Goal: Task Accomplishment & Management: Use online tool/utility

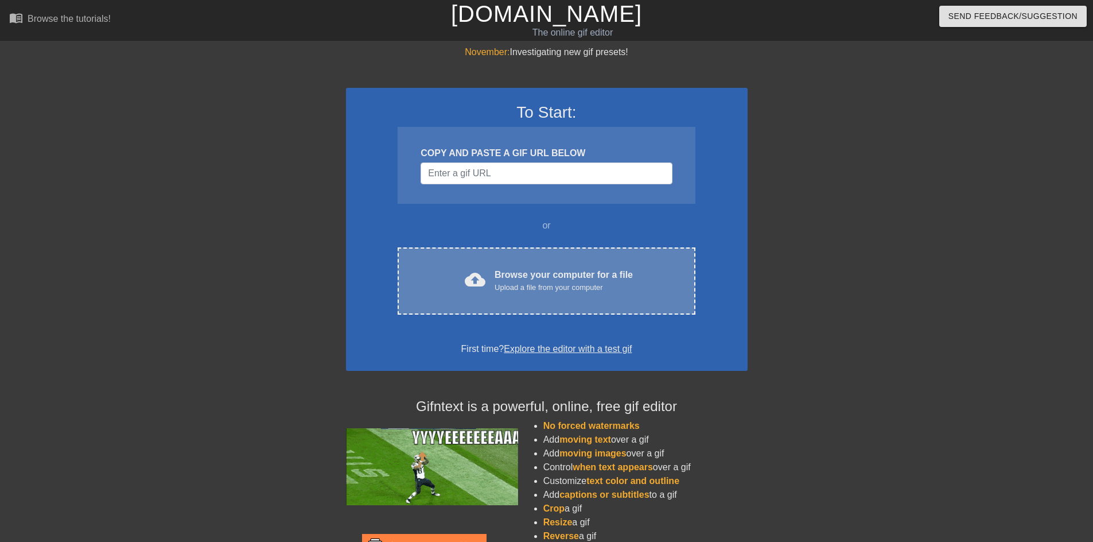
click at [577, 293] on div "cloud_upload Browse your computer for a file Upload a file from your computer" at bounding box center [546, 281] width 249 height 26
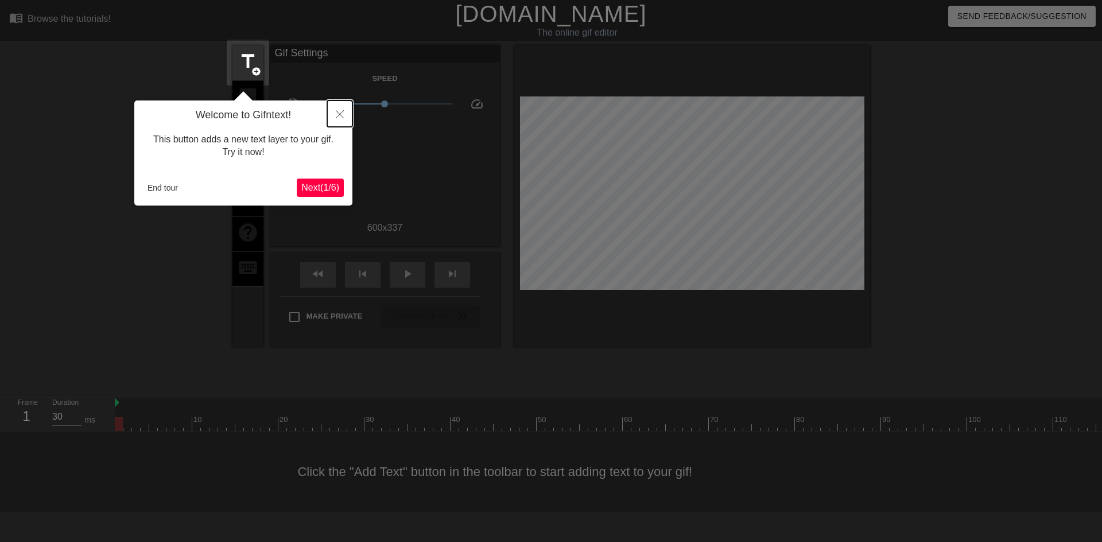
click at [341, 116] on icon "Close" at bounding box center [340, 114] width 8 height 8
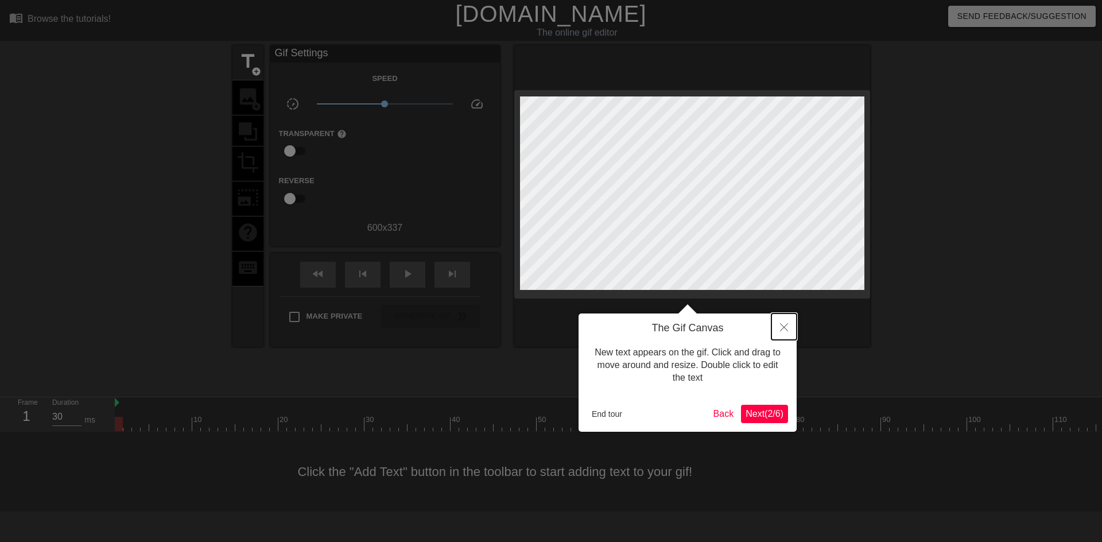
click at [785, 326] on icon "Close" at bounding box center [784, 327] width 8 height 8
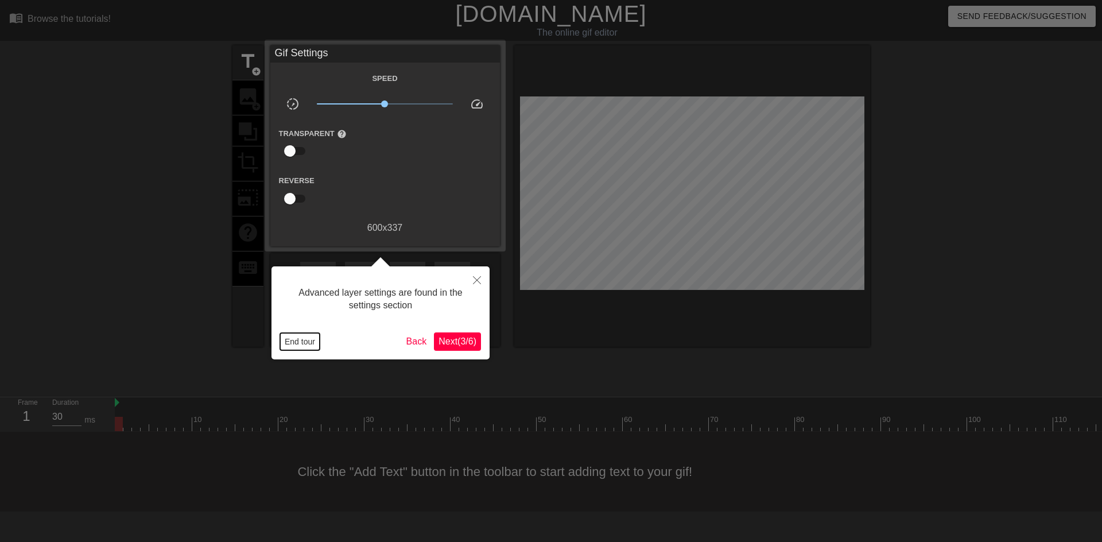
click at [293, 348] on button "End tour" at bounding box center [300, 341] width 40 height 17
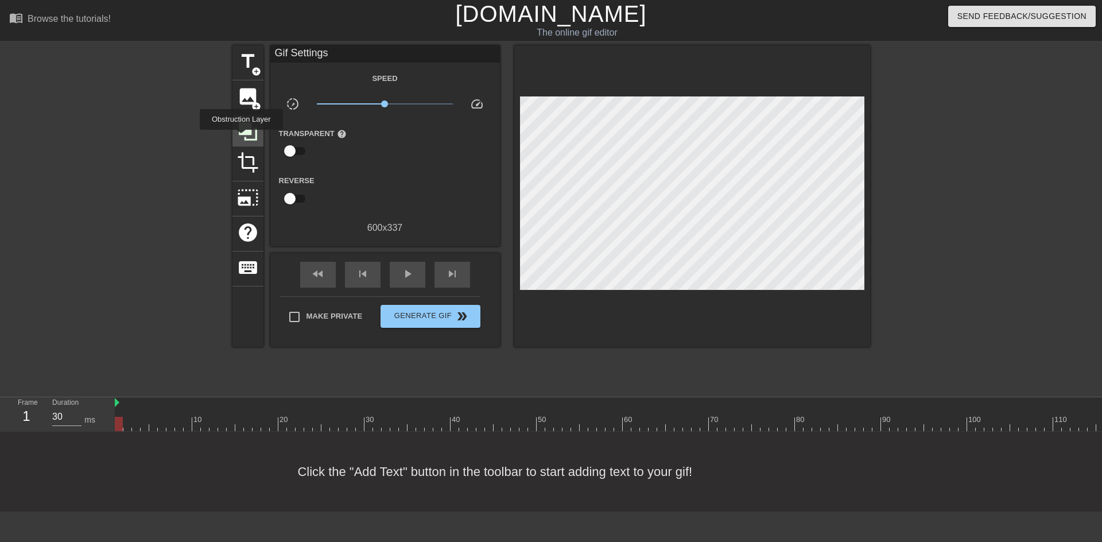
click at [241, 138] on icon at bounding box center [248, 131] width 22 height 22
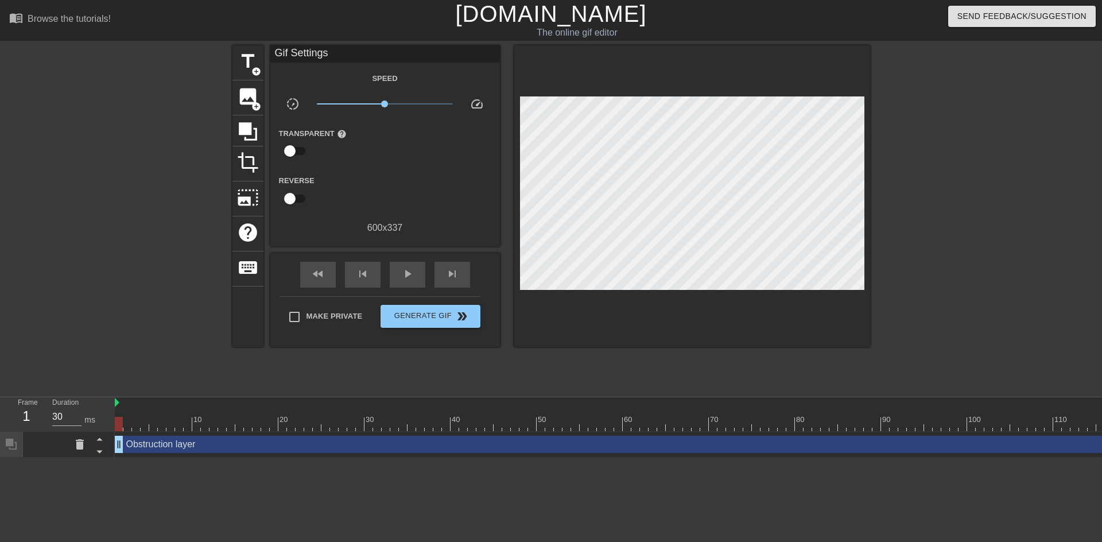
click at [134, 170] on div at bounding box center [132, 217] width 172 height 344
click at [247, 70] on span "title" at bounding box center [248, 61] width 22 height 22
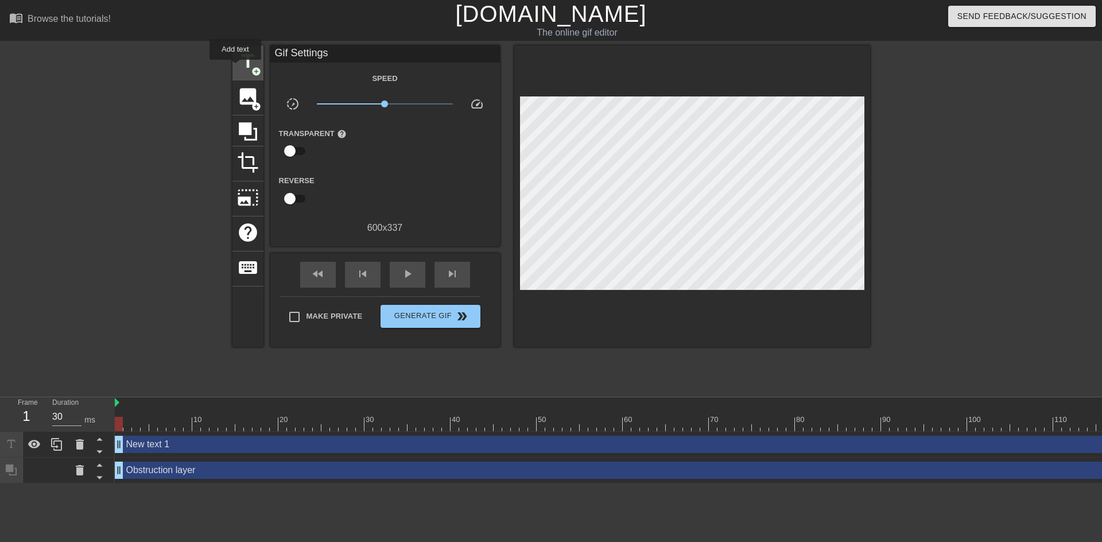
click at [235, 68] on div "title add_circle" at bounding box center [247, 62] width 31 height 35
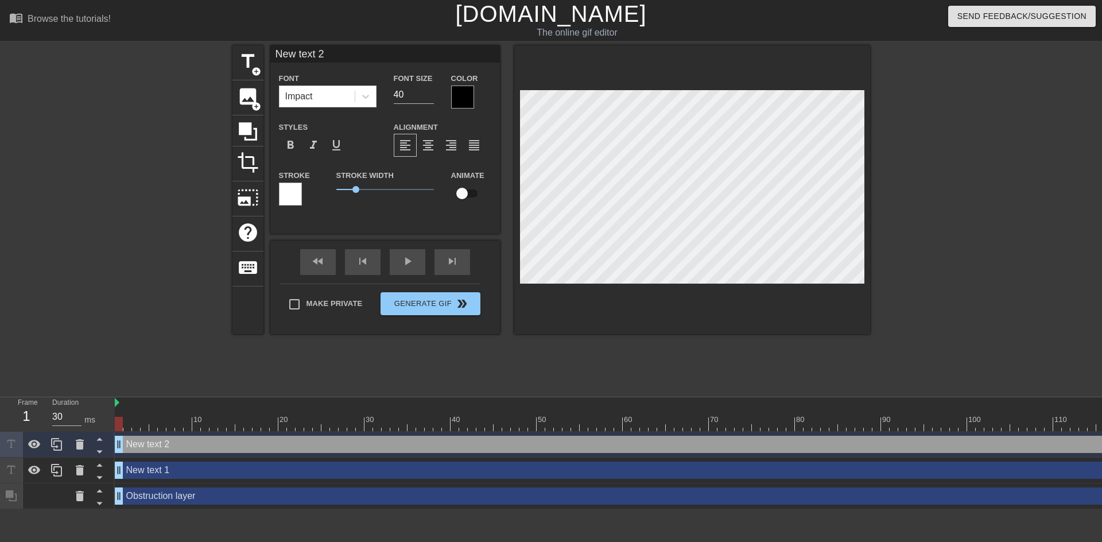
scroll to position [2, 2]
type input "R"
type textarea "R"
type input "d"
type textarea "d"
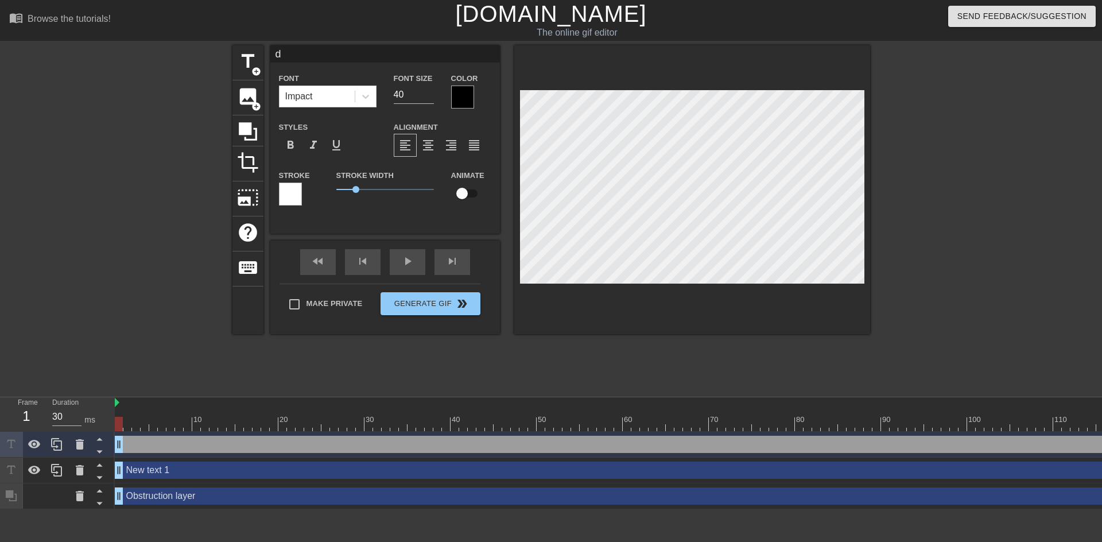
type input "dr"
type textarea "dr"
type input "dri"
type textarea "dri"
type input "drin"
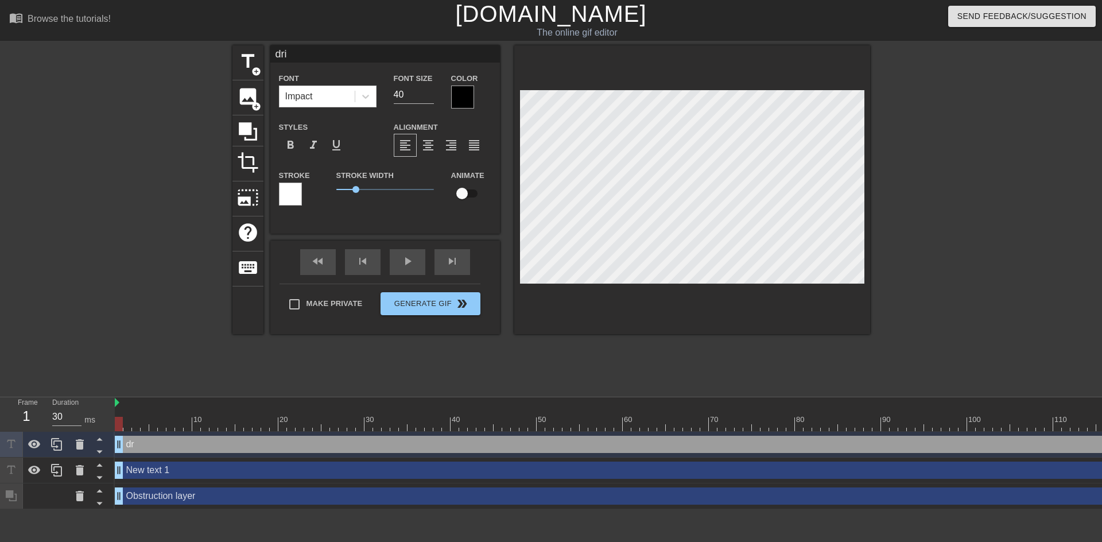
type textarea "drin"
type input "drink"
type textarea "drink"
type input "drink"
type textarea "drink"
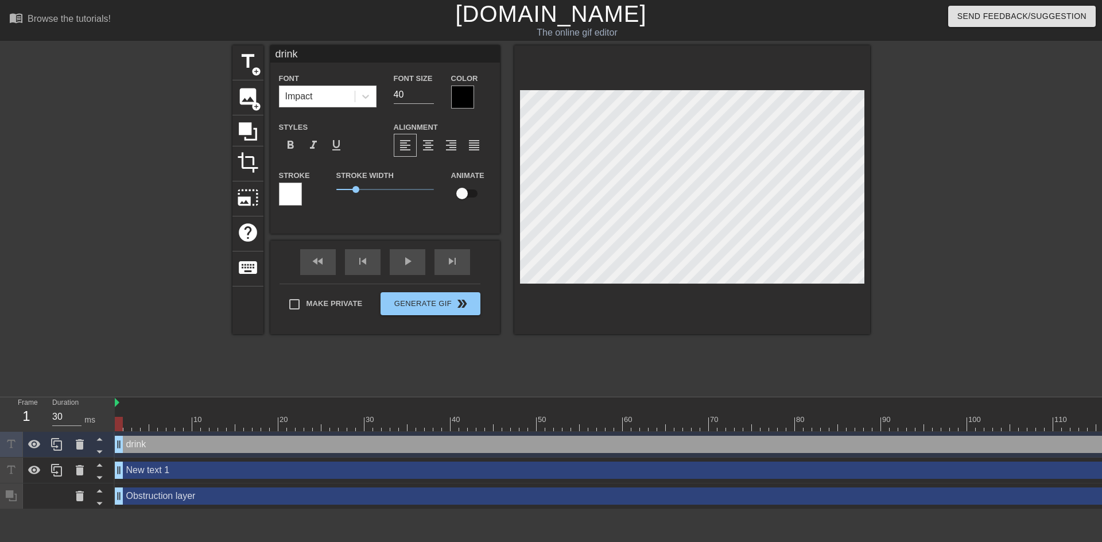
type input "drink u"
type textarea "drink u"
type input "drink up"
type textarea "drink up"
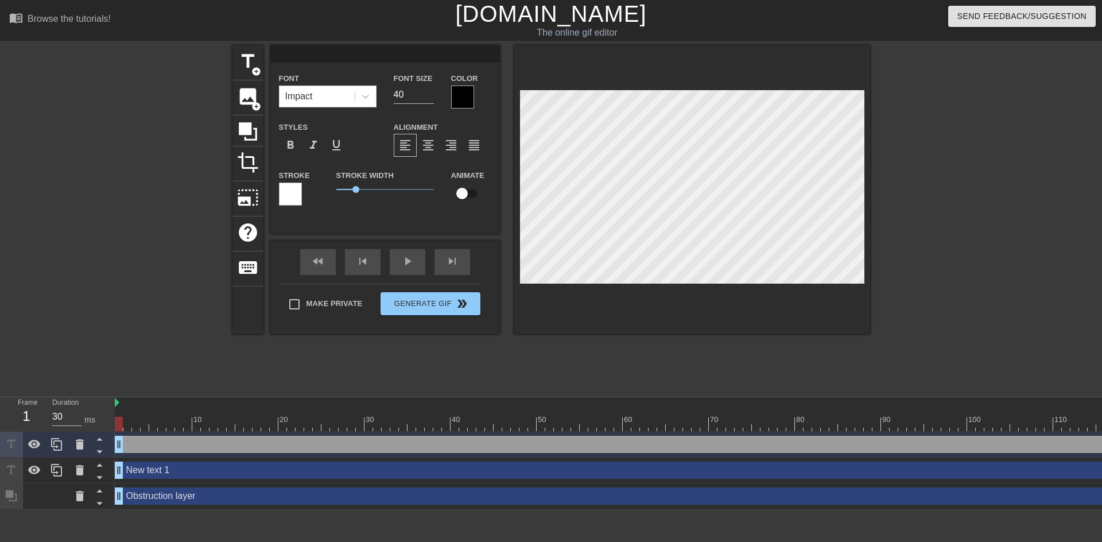
type input "D"
type textarea "D"
type input "DR"
type textarea "DR"
type input "DRI"
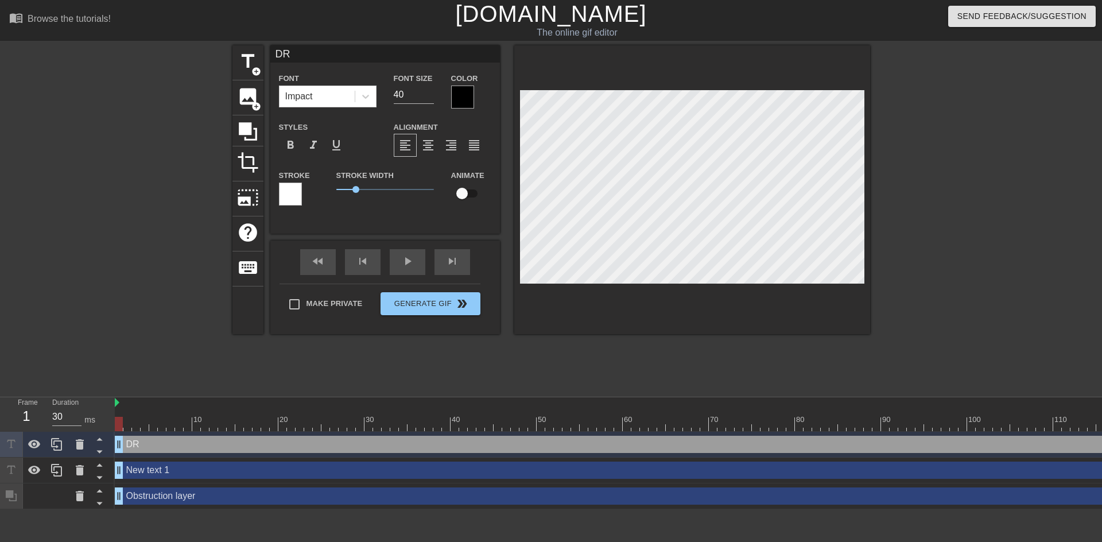
type textarea "DRI"
type input "DRIN"
type textarea "DRIN"
type input "DRINK"
type textarea "DRINK"
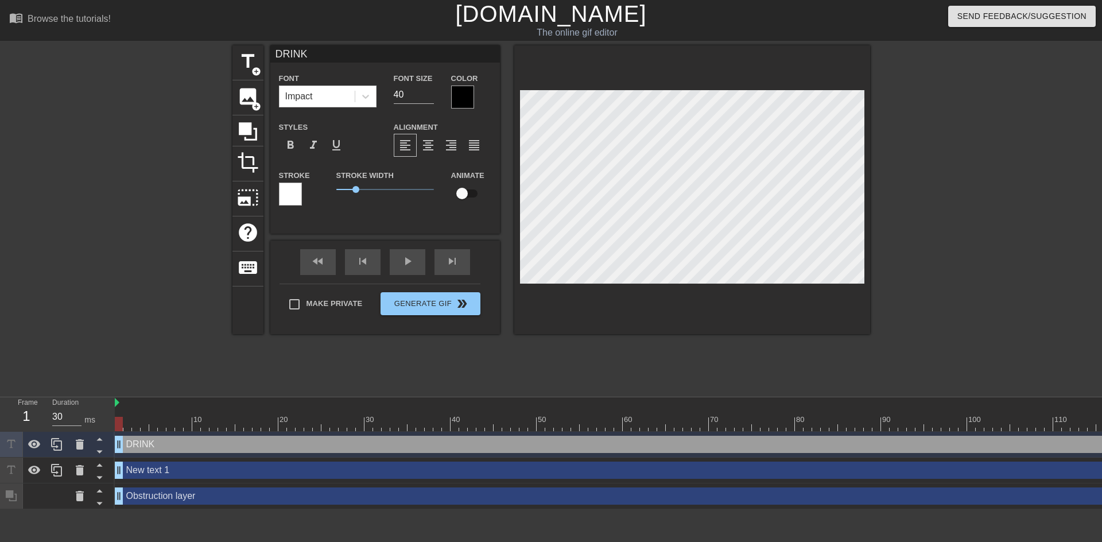
type input "DRINK U"
type textarea "DRINK U"
type input "DRINK UP"
type textarea "DRINK UP"
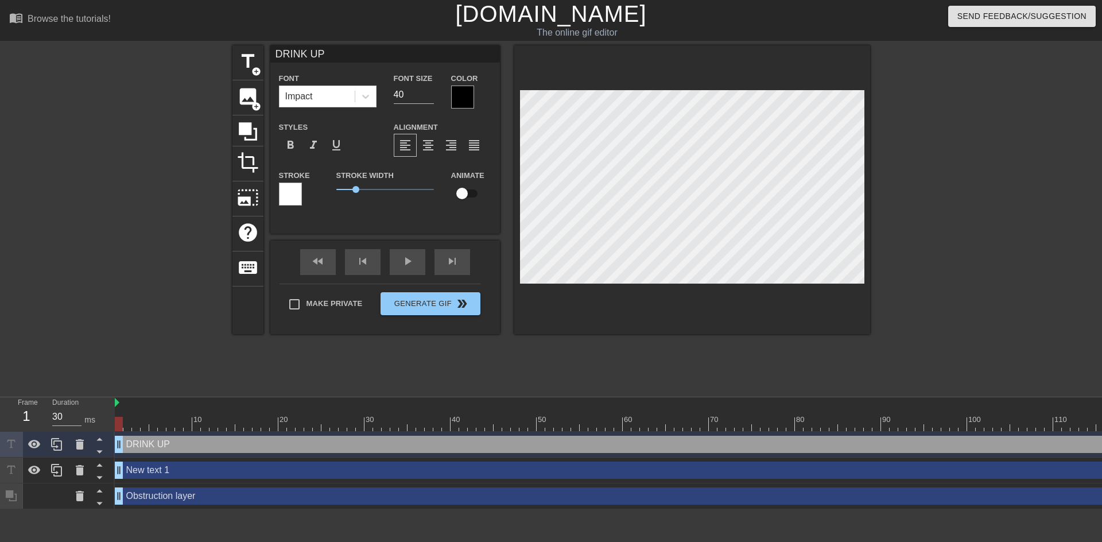
type input "New text 1"
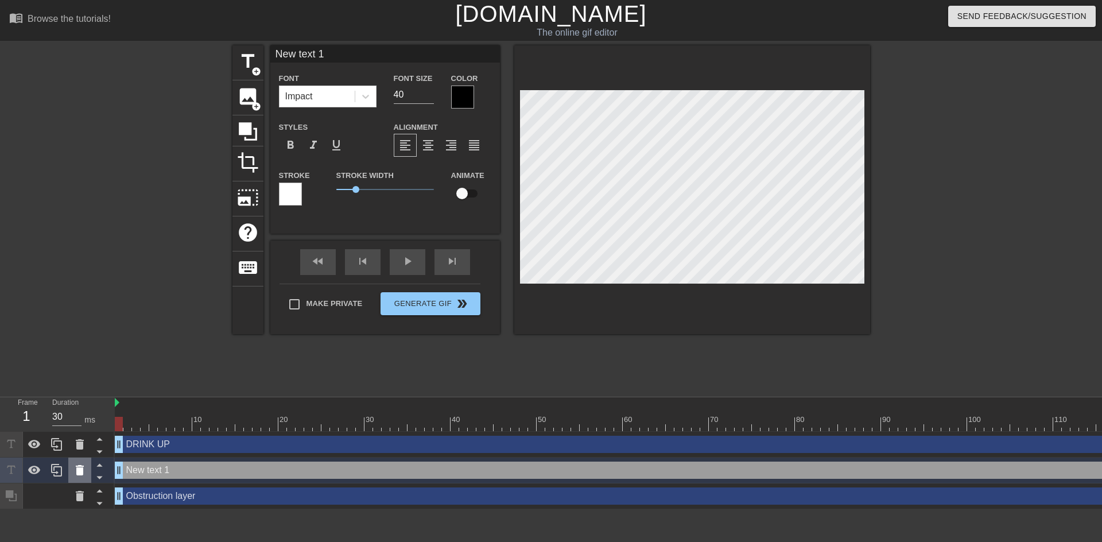
click at [80, 475] on icon at bounding box center [80, 470] width 14 height 14
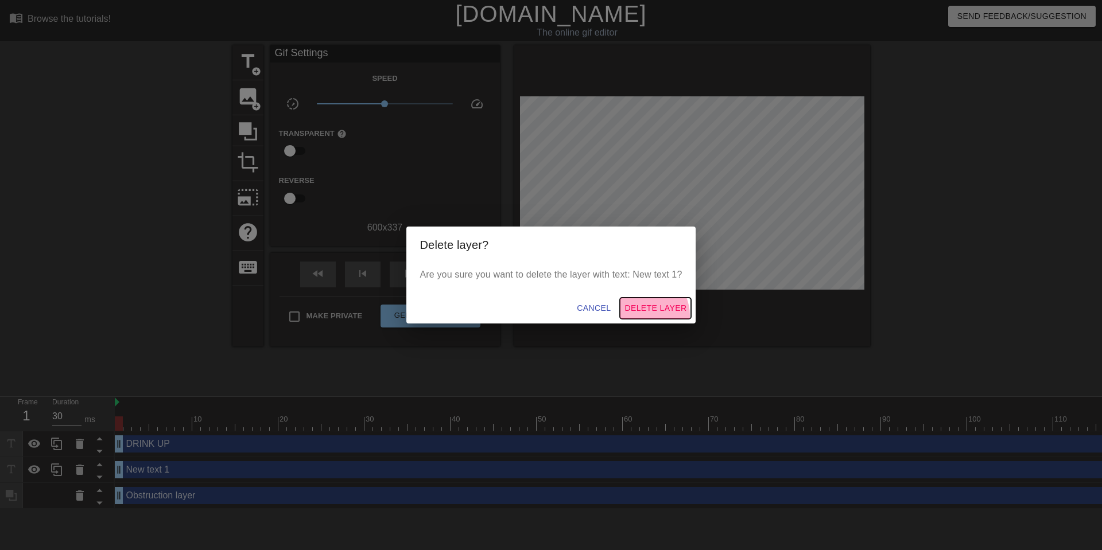
click at [644, 316] on button "Delete Layer" at bounding box center [655, 308] width 71 height 21
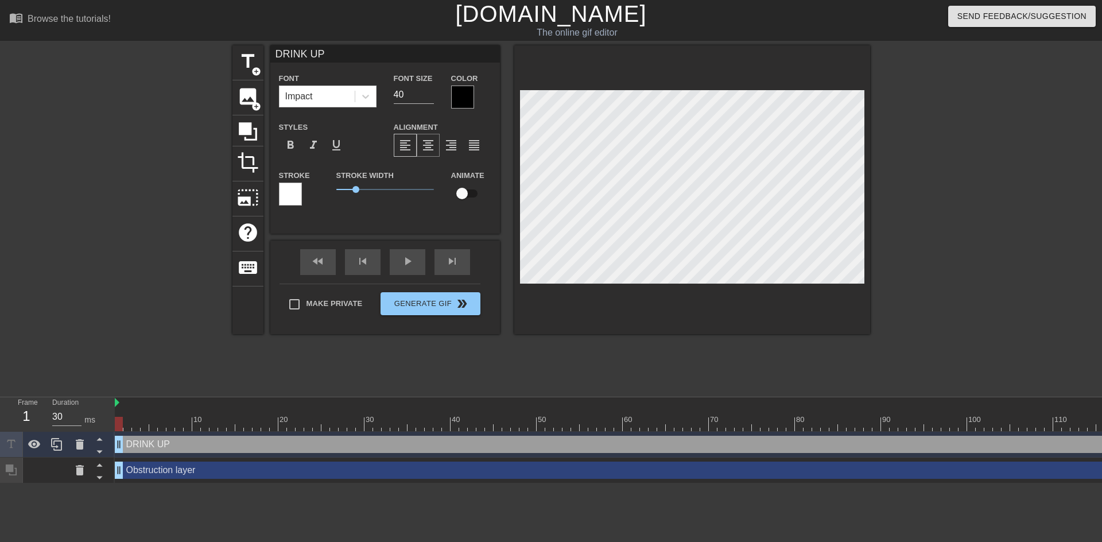
click at [425, 150] on span "format_align_center" at bounding box center [428, 145] width 14 height 14
drag, startPoint x: 356, startPoint y: 191, endPoint x: 363, endPoint y: 190, distance: 6.3
click at [363, 190] on span "1.35" at bounding box center [362, 189] width 7 height 7
click at [461, 111] on div "Font Impact Font Size 40 Color Styles format_bold format_italic format_underlin…" at bounding box center [385, 143] width 212 height 145
click at [461, 104] on div at bounding box center [462, 96] width 23 height 23
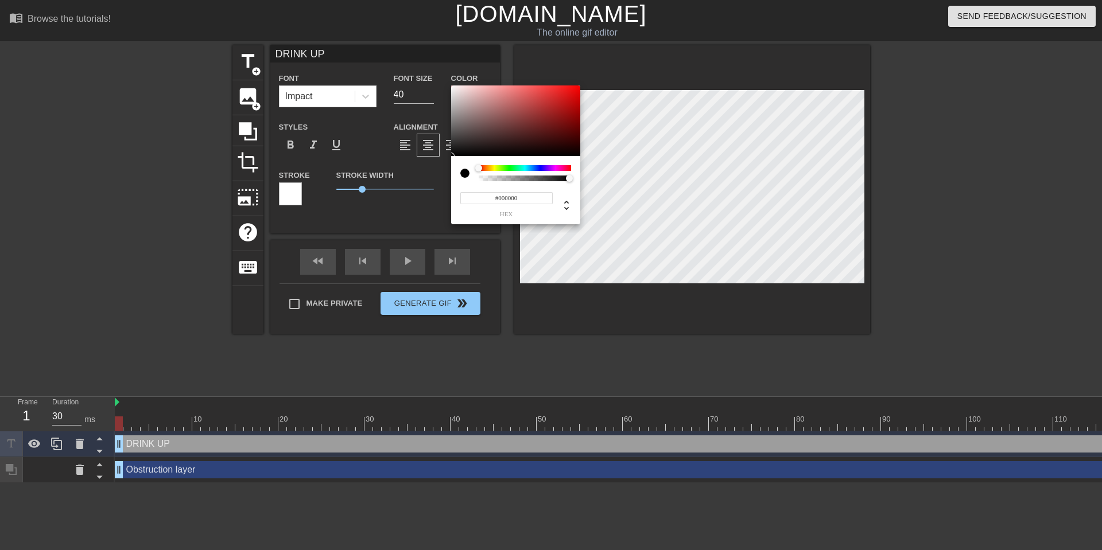
type input "0"
type input "1"
drag, startPoint x: 493, startPoint y: 178, endPoint x: 631, endPoint y: 187, distance: 138.0
click at [636, 188] on div "0 r 0 g 0 b 1 a" at bounding box center [551, 275] width 1102 height 550
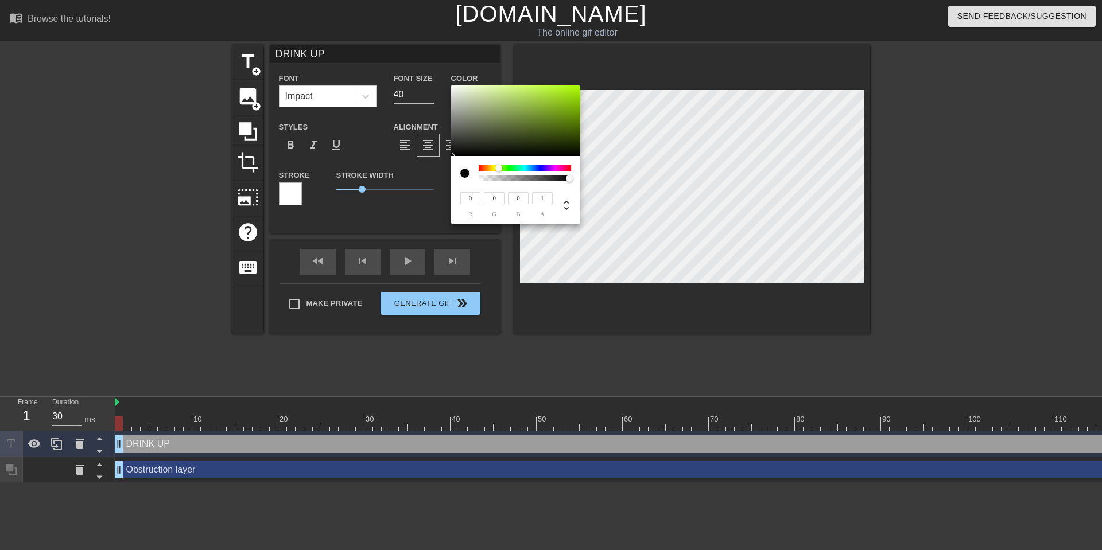
type input "169"
type input "156"
type input "180"
type input "169"
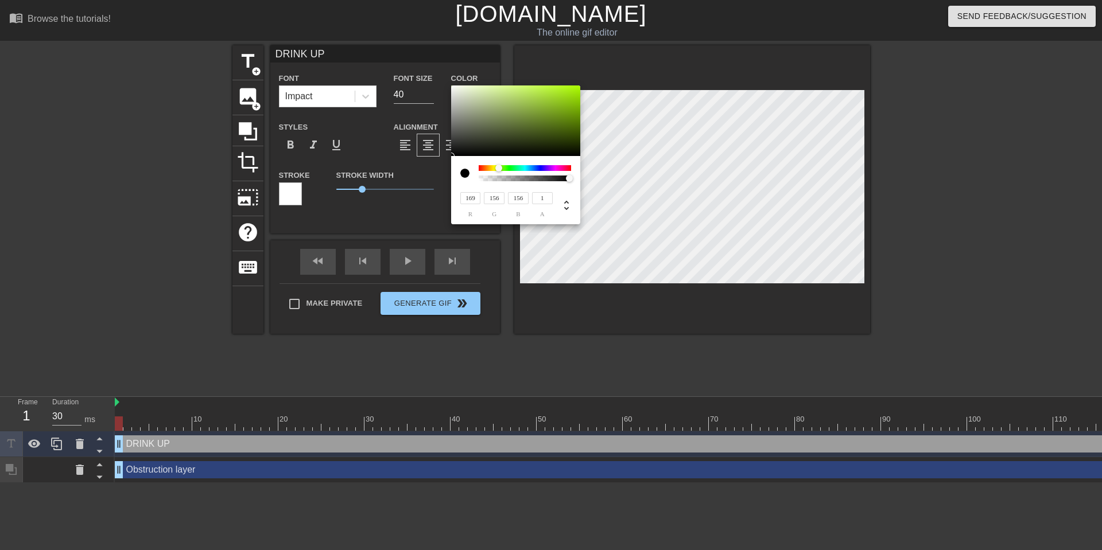
type input "169"
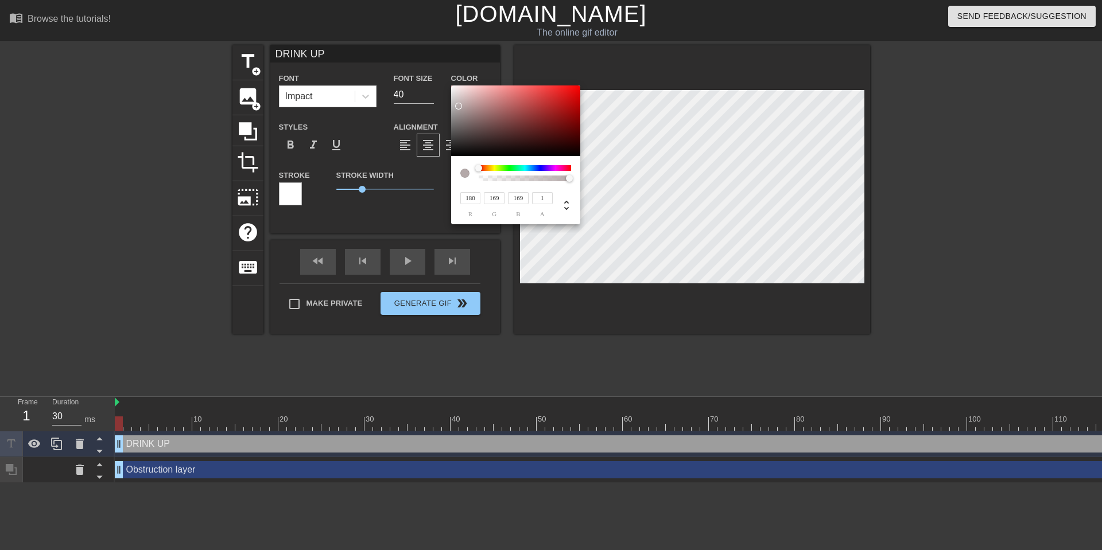
type input "255"
type input "221"
type input "198"
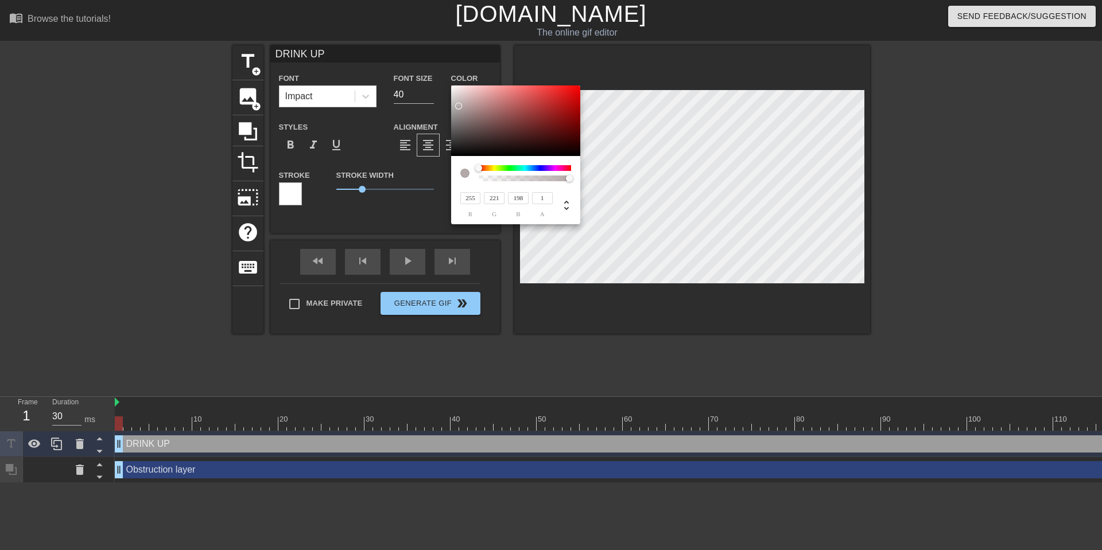
type input "198"
type input "217"
type input "173"
type input "177"
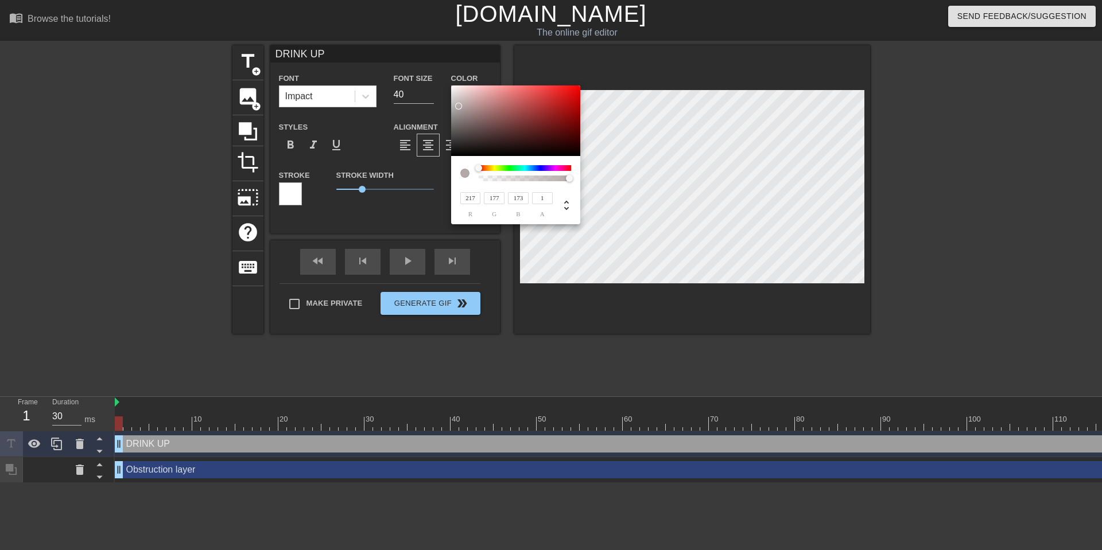
type input "194"
type input "155"
type input "151"
type input "198"
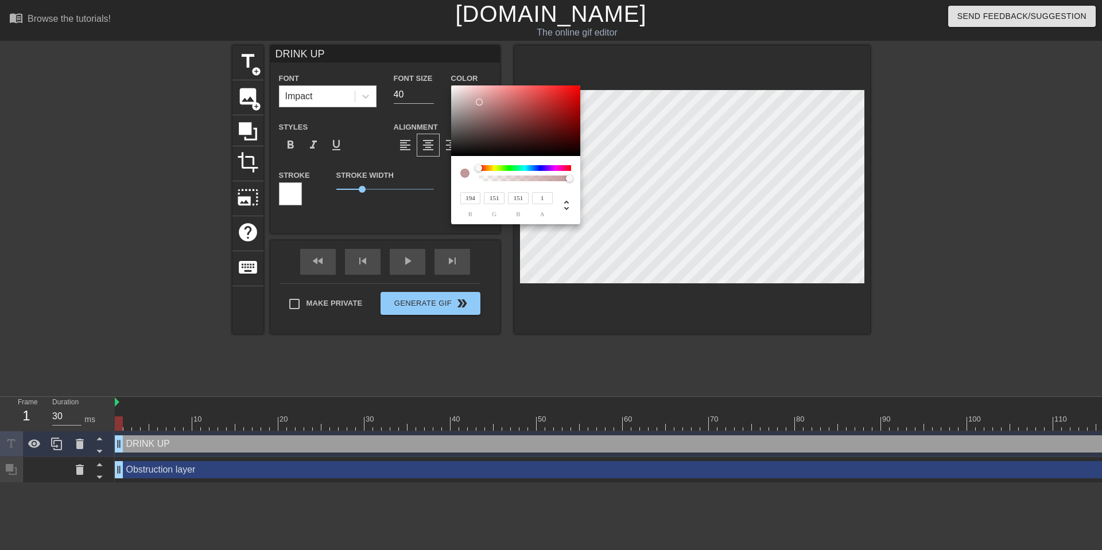
type input "166"
type input "209"
type input "190"
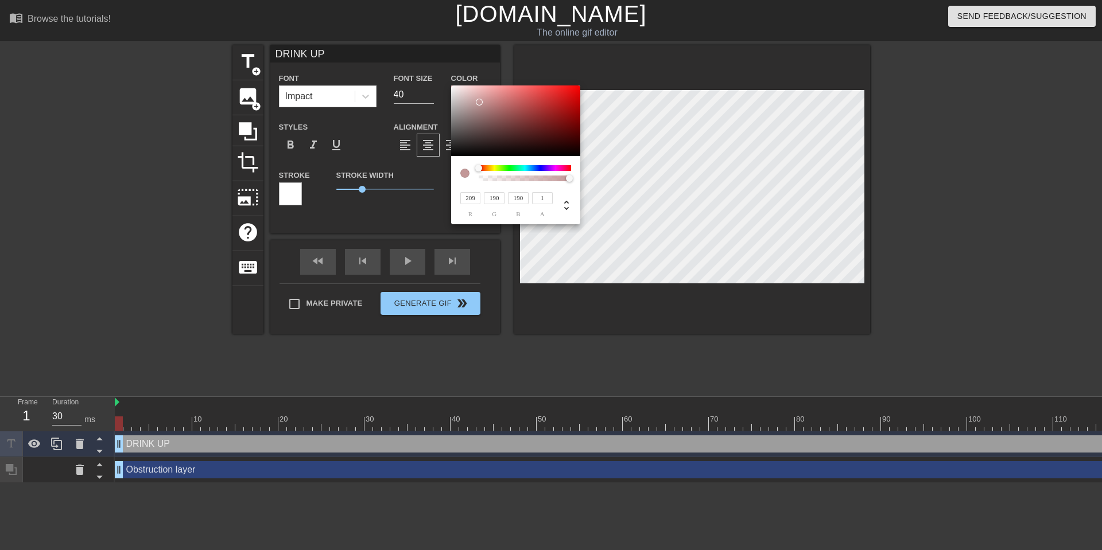
type input "217"
type input "203"
type input "219"
type input "205"
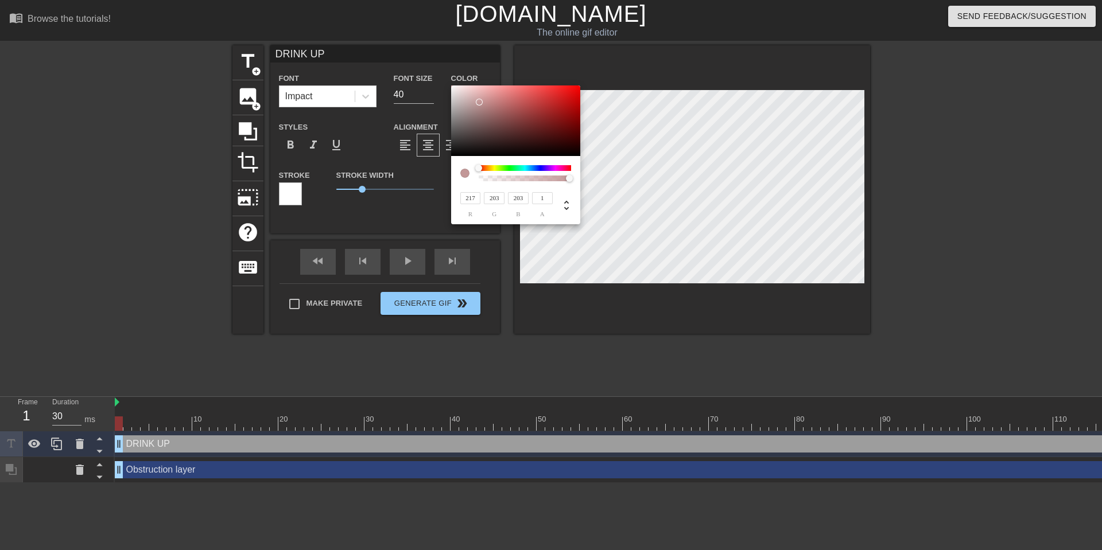
type input "205"
type input "221"
type input "207"
type input "231"
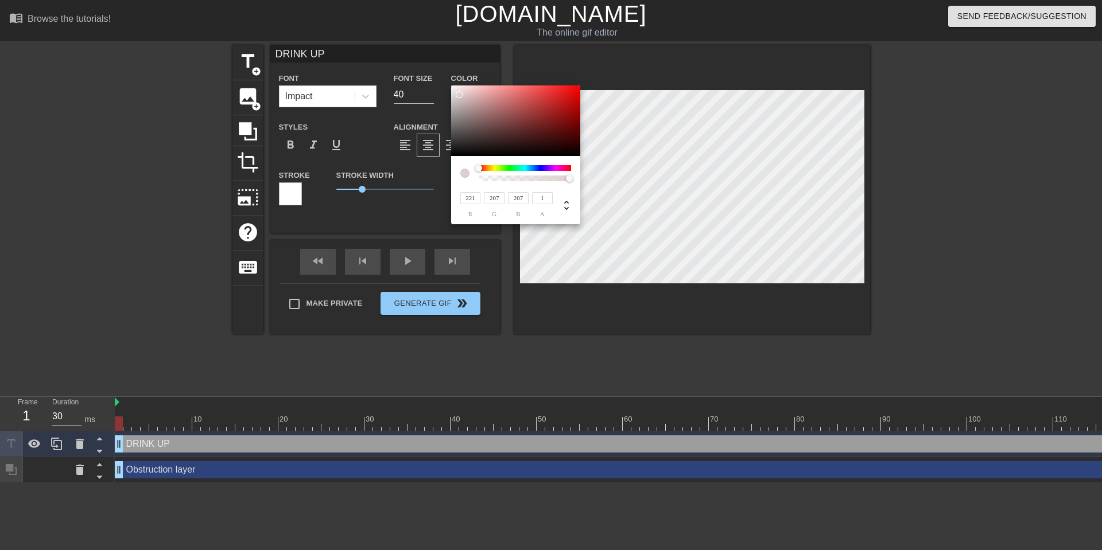
type input "218"
type input "250"
type input "242"
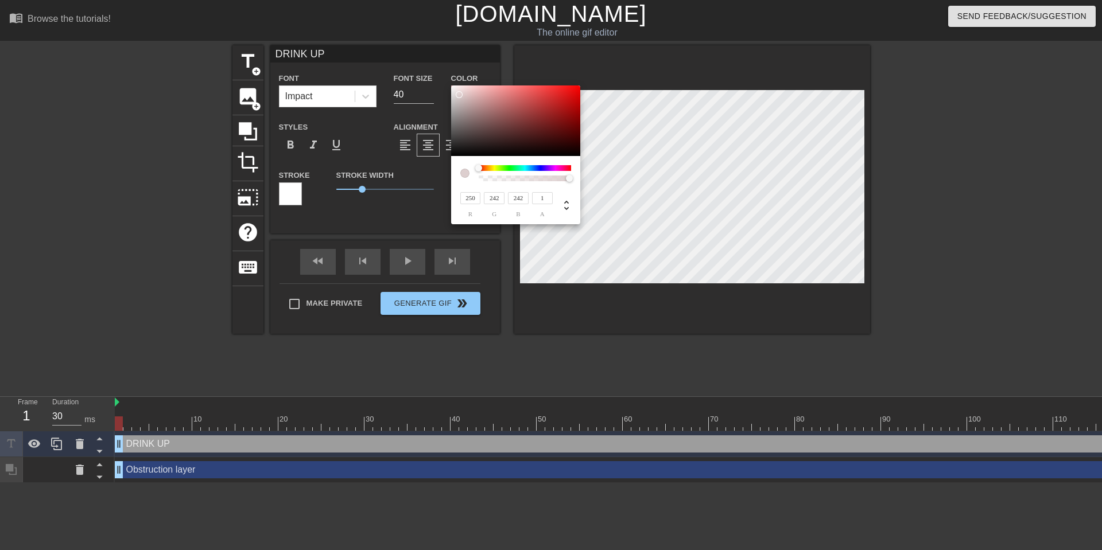
type input "255"
type input "251"
type input "252"
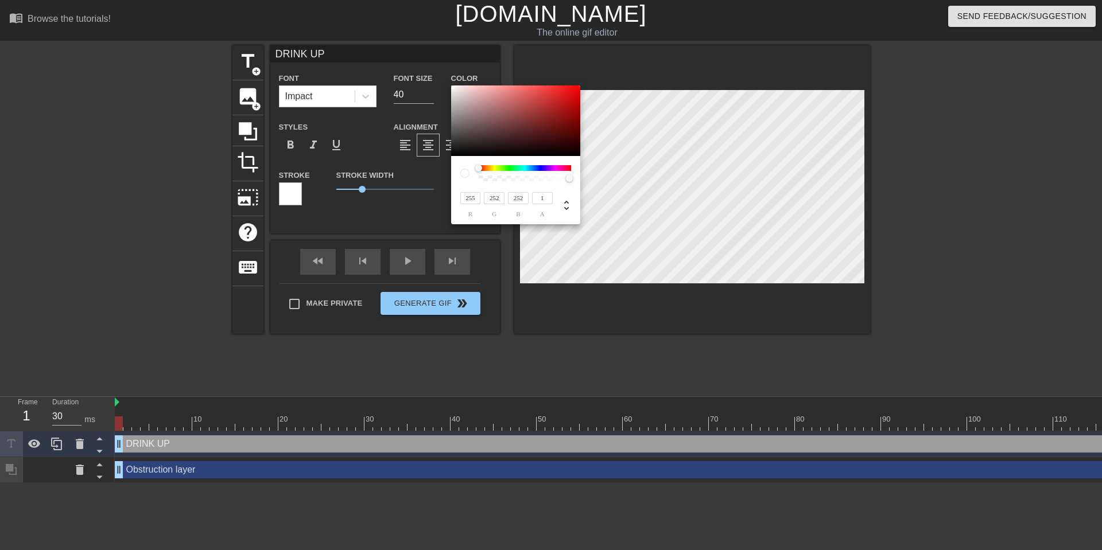
type input "252"
type input "249"
type input "246"
type input "243"
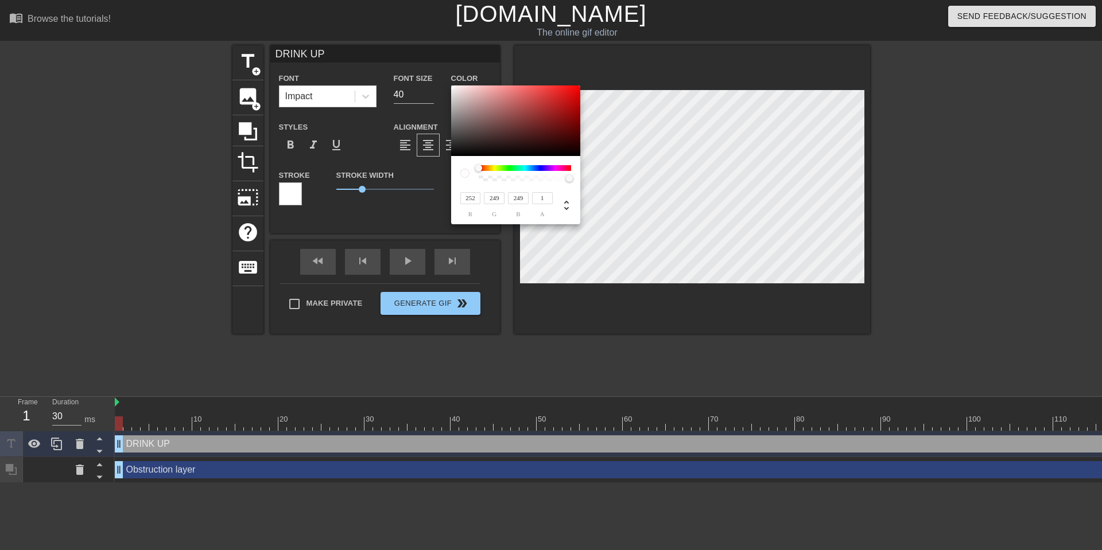
type input "243"
type input "235"
type input "233"
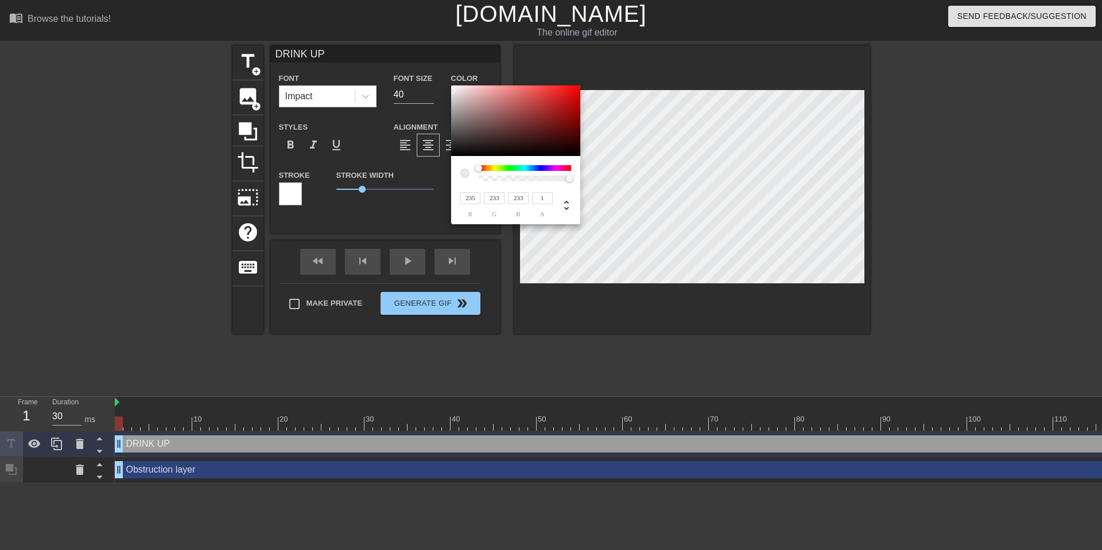
type input "231"
type input "235"
type input "233"
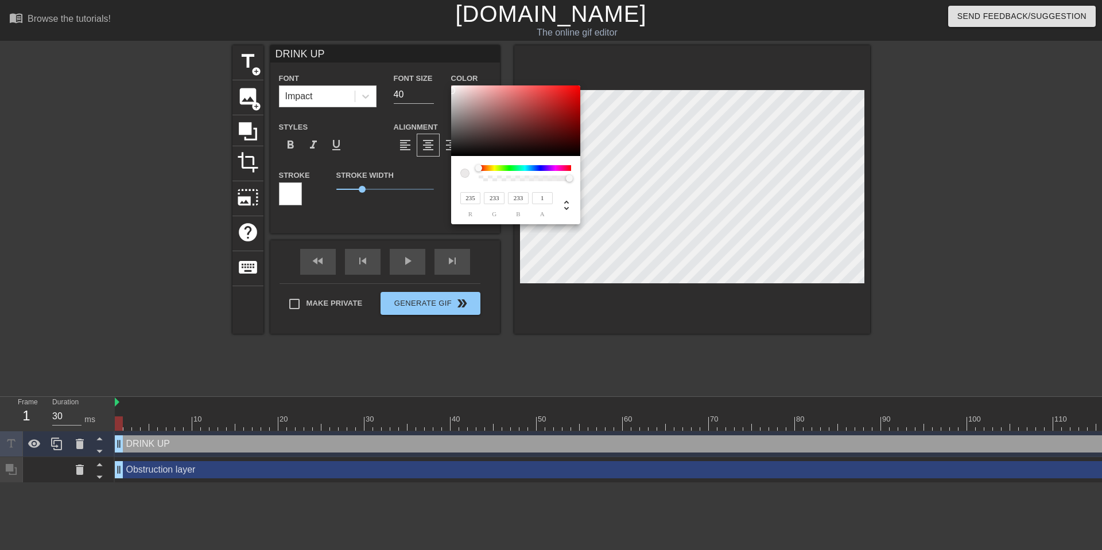
type input "242"
type input "239"
type input "244"
type input "241"
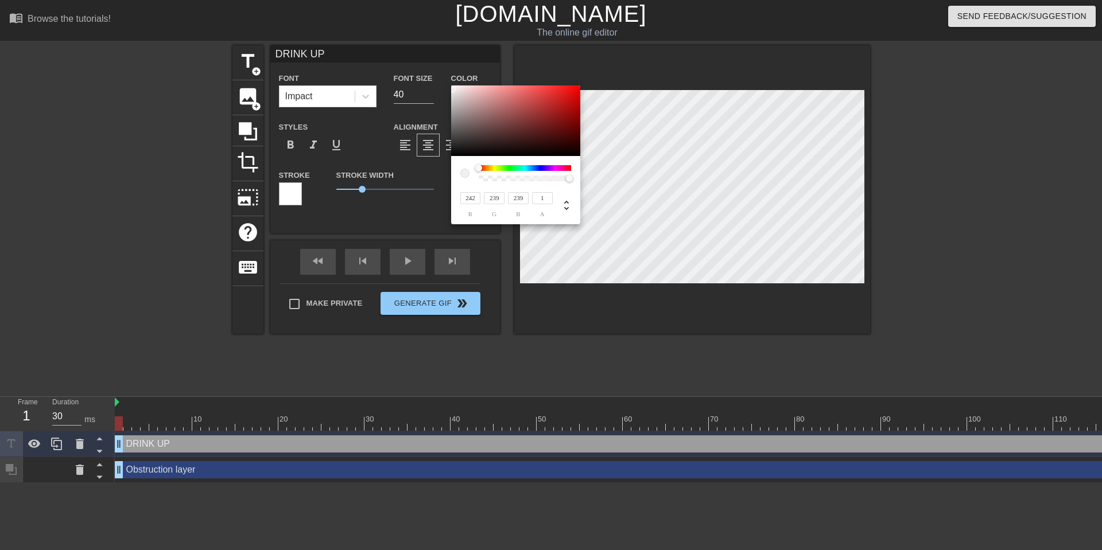
type input "241"
type input "246"
type input "243"
type input "248"
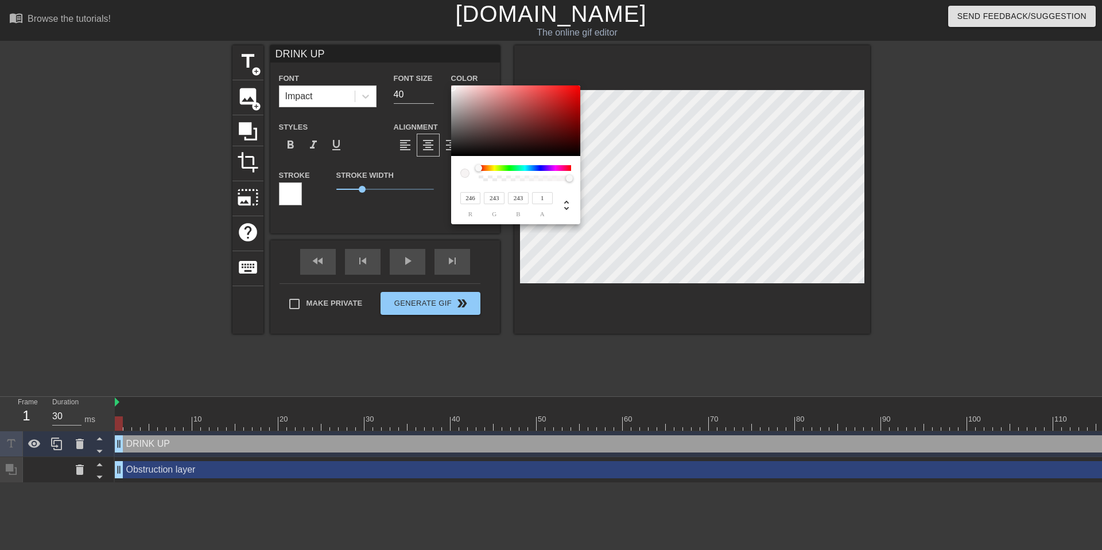
type input "245"
type input "254"
type input "251"
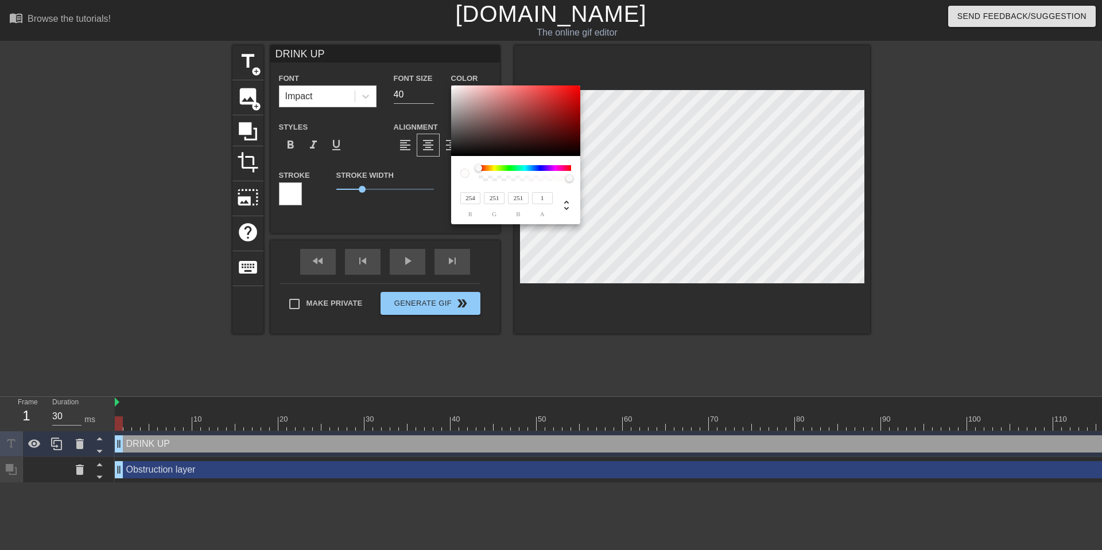
click at [452, 85] on div at bounding box center [452, 85] width 7 height 7
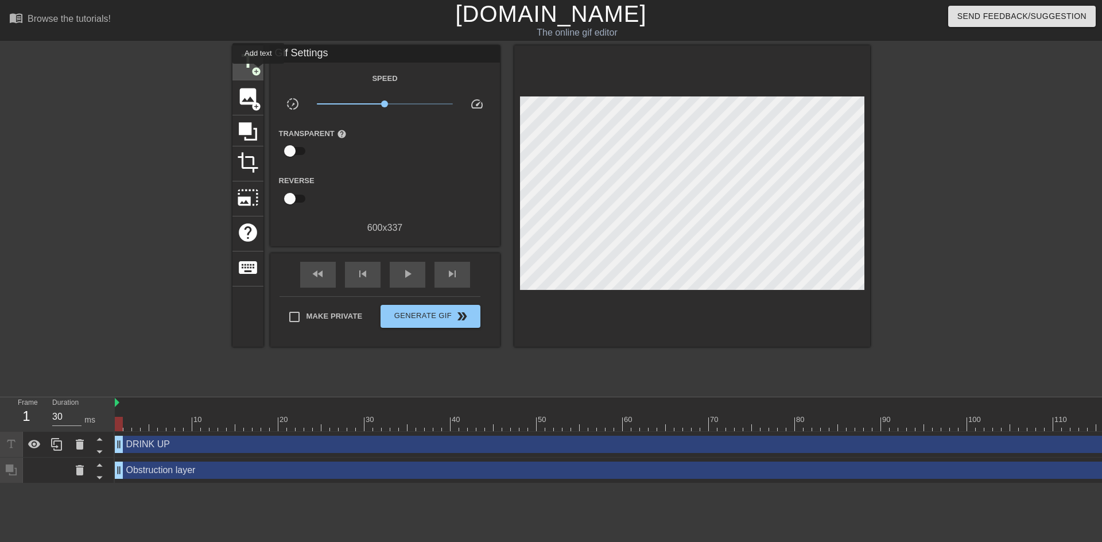
click at [241, 56] on span "title" at bounding box center [248, 61] width 22 height 22
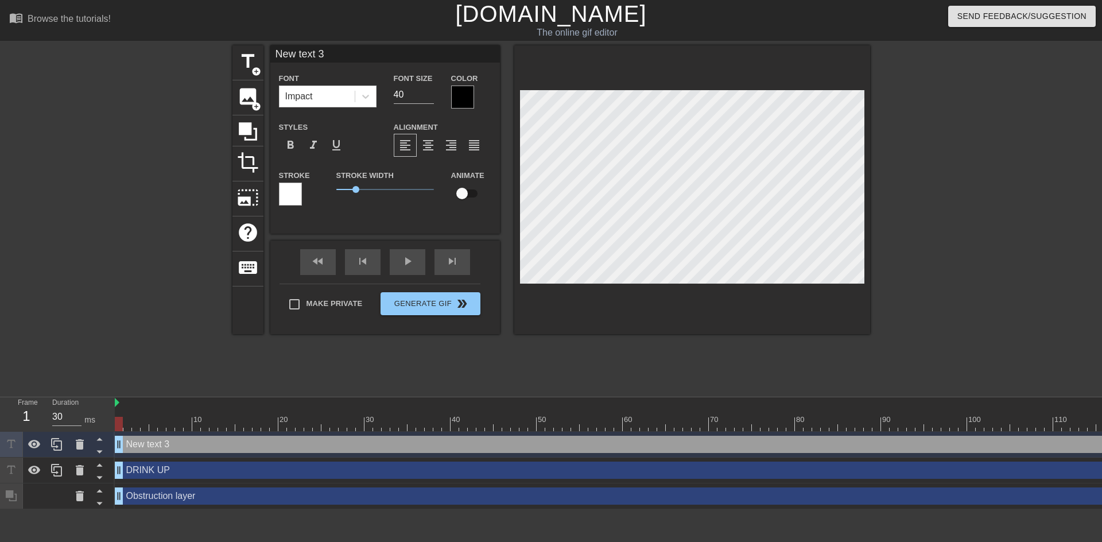
click at [294, 190] on div at bounding box center [290, 193] width 23 height 23
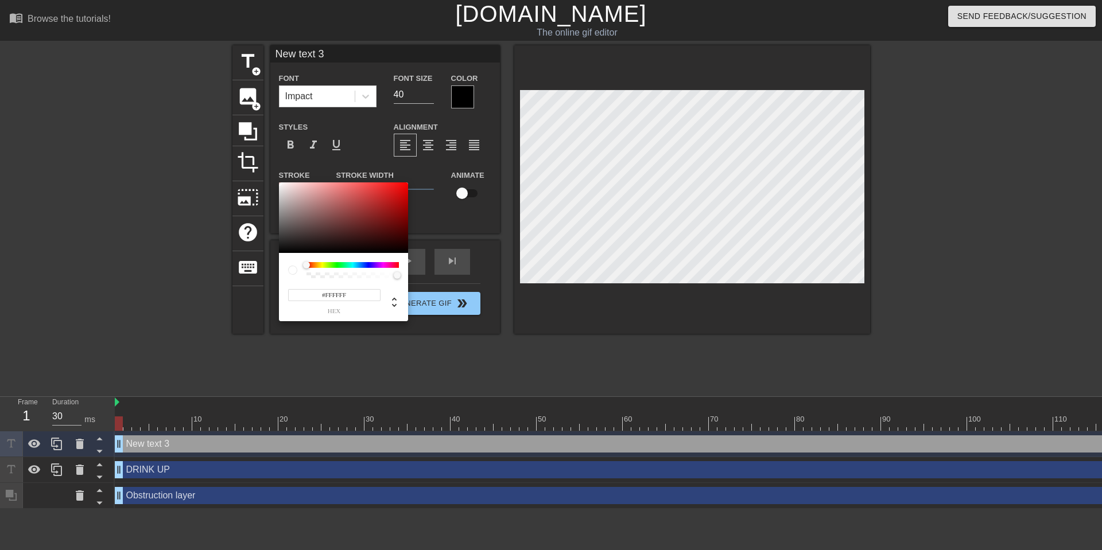
type input "#E1C7C7"
click at [294, 190] on div at bounding box center [343, 217] width 129 height 71
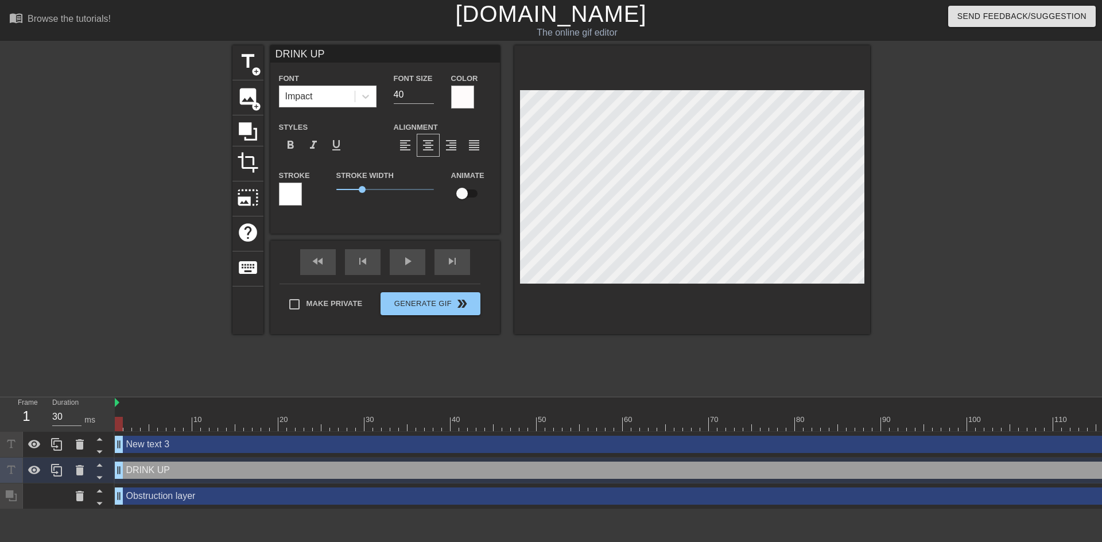
click at [281, 196] on div at bounding box center [290, 193] width 23 height 23
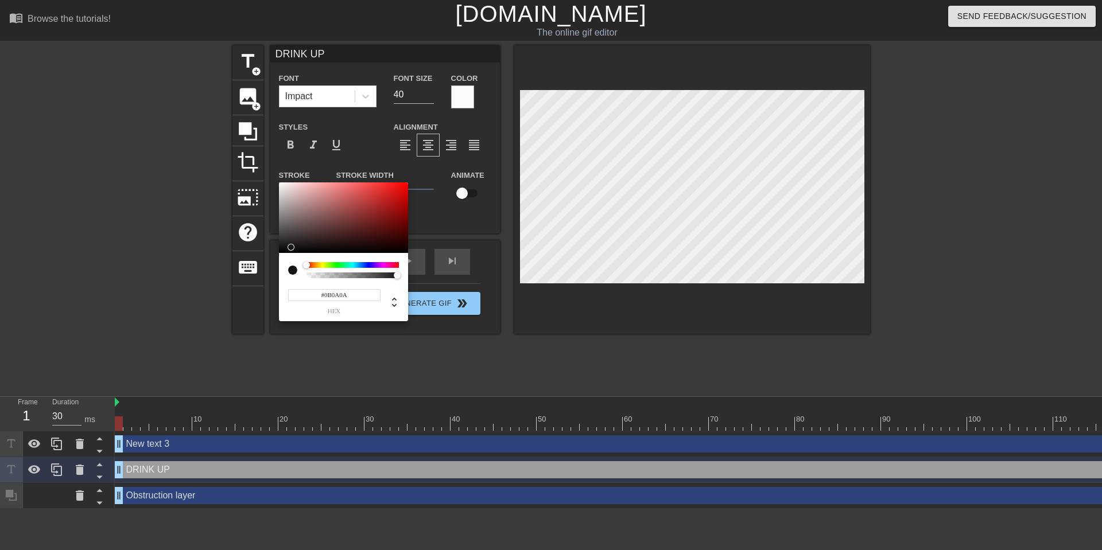
type input "#000000"
drag, startPoint x: 304, startPoint y: 245, endPoint x: 261, endPoint y: 272, distance: 50.3
click at [261, 272] on div "#000000 hex" at bounding box center [551, 275] width 1102 height 550
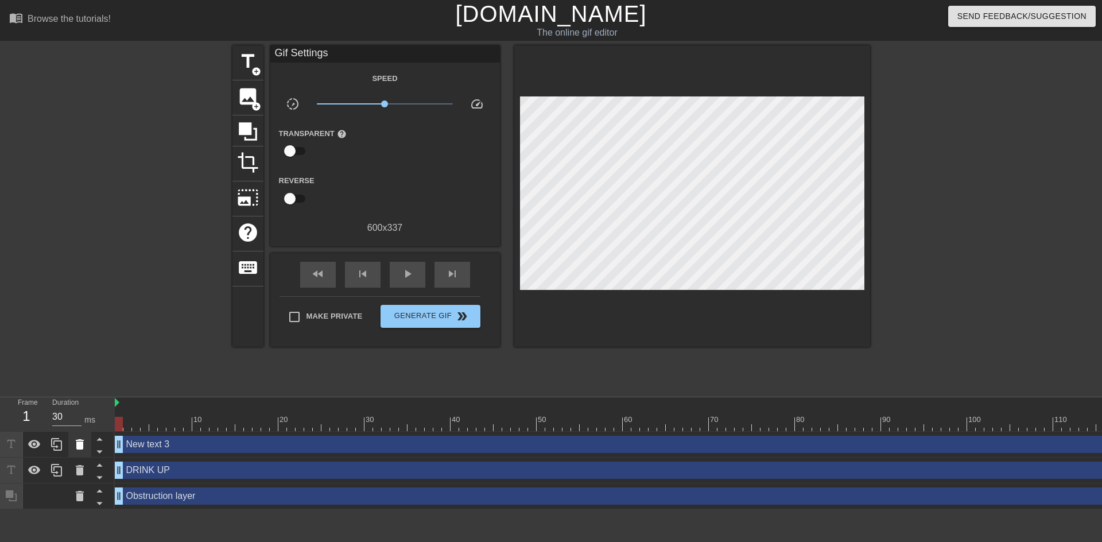
click at [79, 442] on icon at bounding box center [80, 444] width 8 height 10
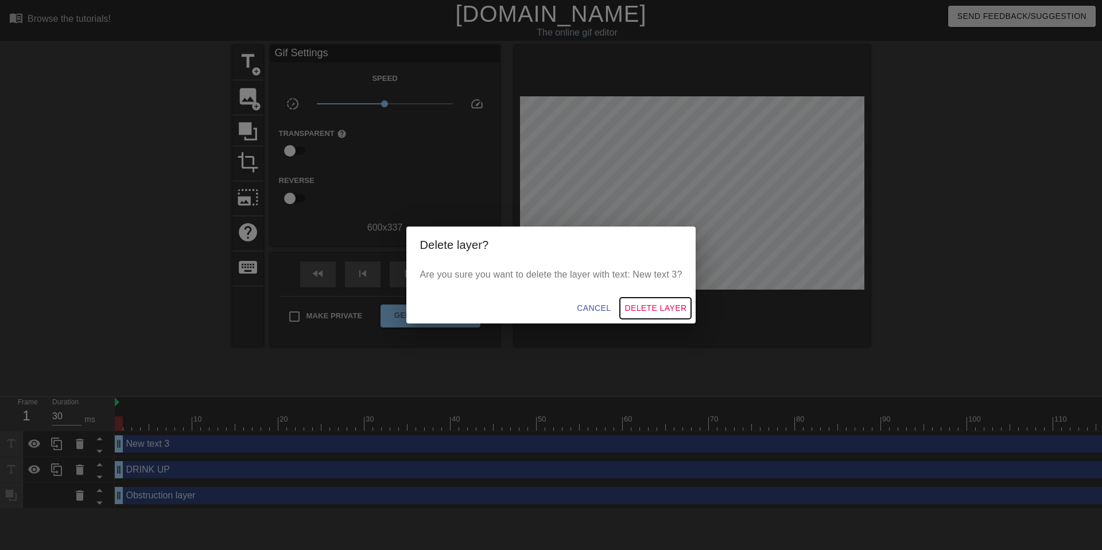
click at [637, 310] on span "Delete Layer" at bounding box center [655, 308] width 62 height 14
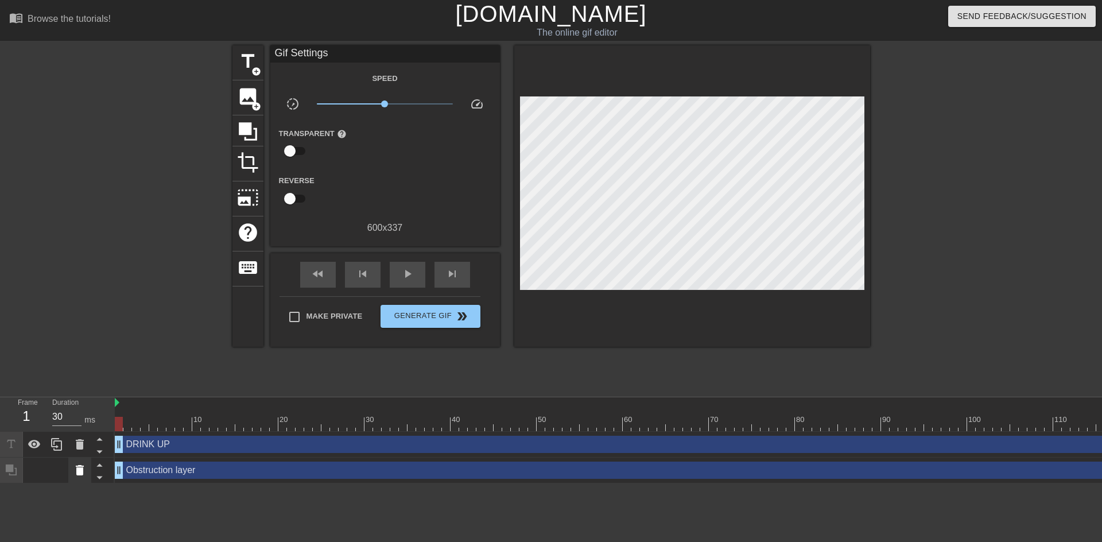
click at [83, 475] on icon at bounding box center [80, 470] width 14 height 14
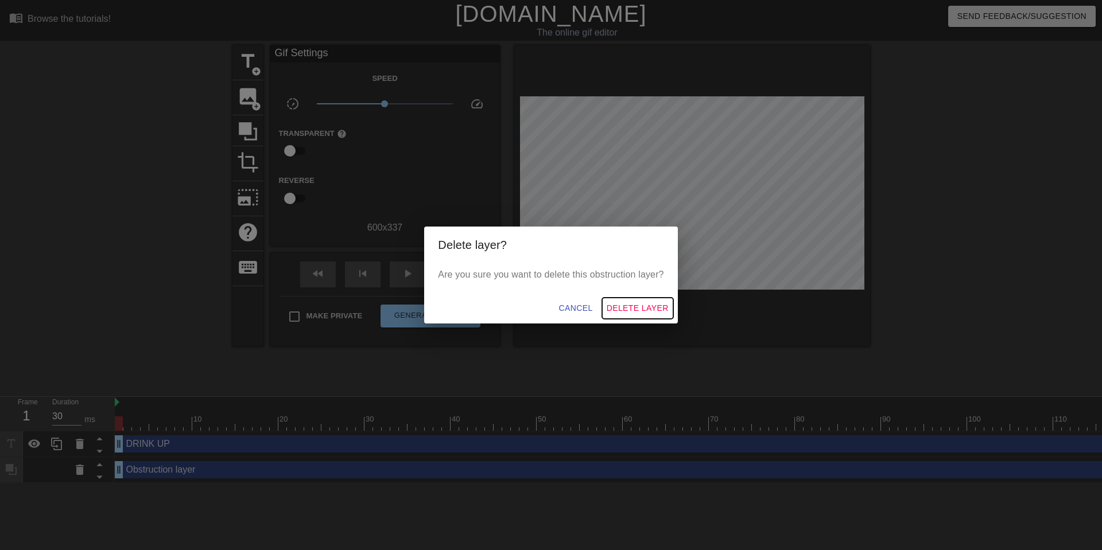
click at [640, 310] on span "Delete Layer" at bounding box center [637, 308] width 62 height 14
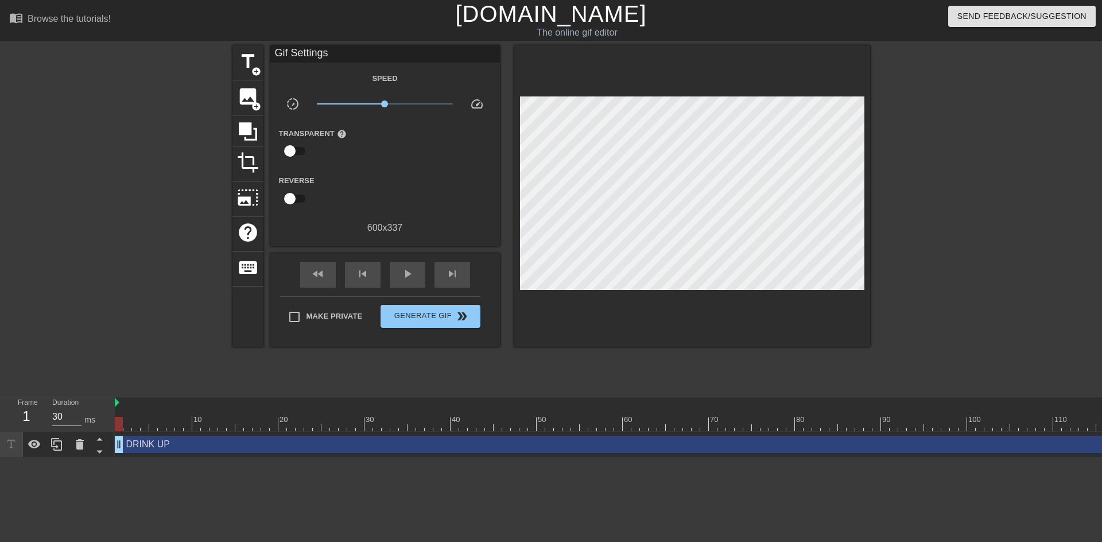
click at [163, 457] on html "menu_book Browse the tutorials! [DOMAIN_NAME] The online gif editor Send Feedba…" at bounding box center [551, 228] width 1102 height 457
type input "30"
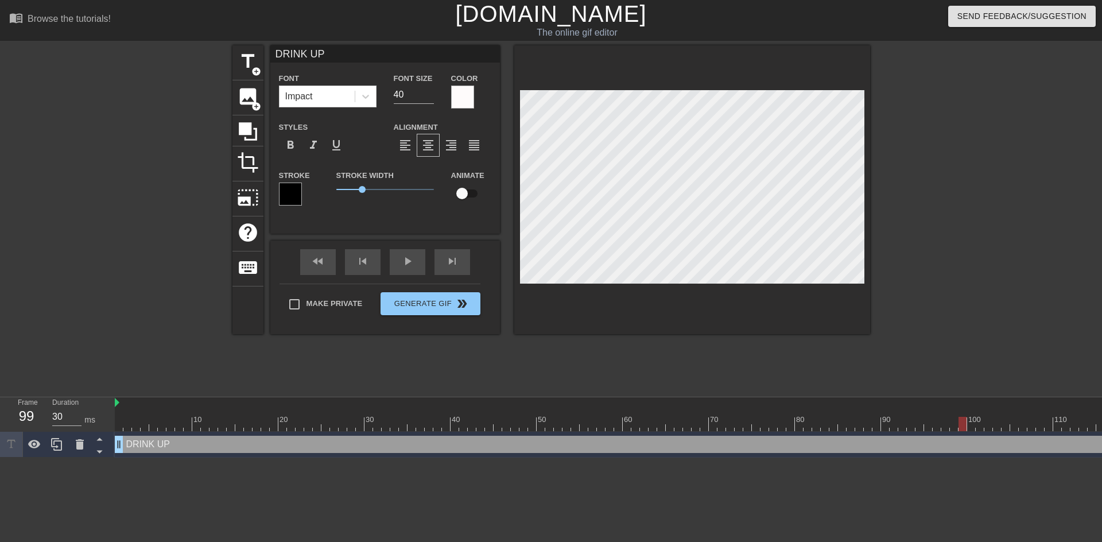
scroll to position [2, 3]
type input "R"
type textarea "R"
type input "RE"
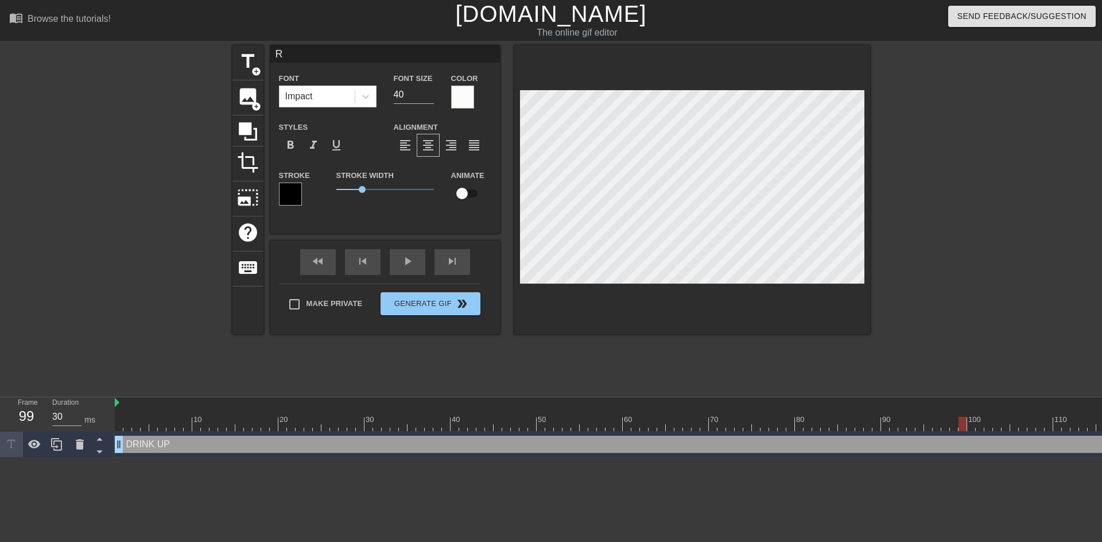
type textarea "RE"
type input "REM"
type textarea "REM"
type input "REME"
type textarea "REME"
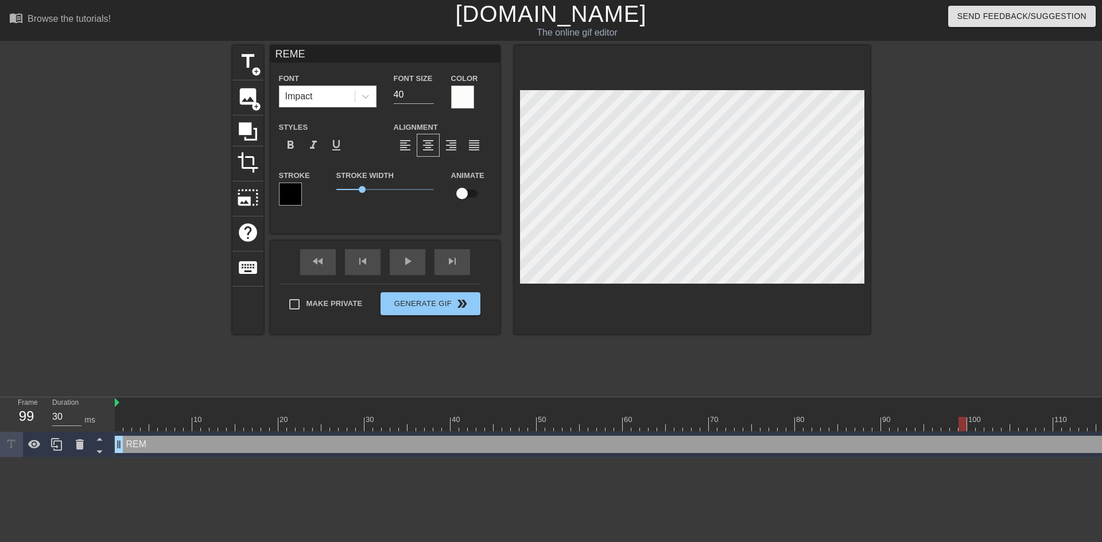
type input "REMEM"
type textarea "REMEM"
type input "REMEMB"
type textarea "REMEMB"
type input "REMEMBE"
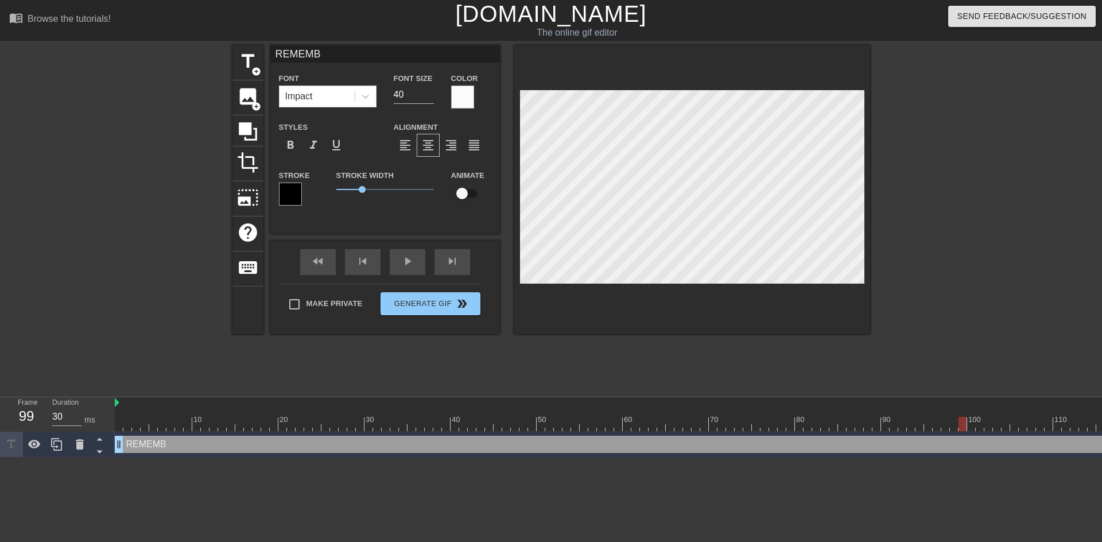
type textarea "REMEMBE"
type input "REMEMBER"
type textarea "REMEMBER"
type input "REMEMBER"
type textarea "REMEMBER"
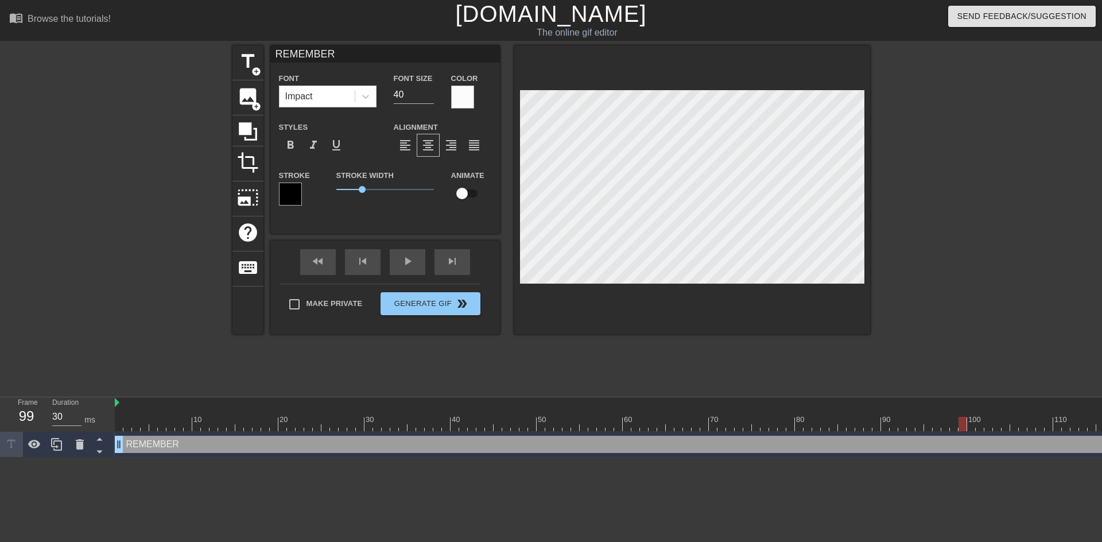
type input "REMEMBER T"
type textarea "REMEMBER T"
type input "REMEMBER TO"
type textarea "REMEMBER TO"
type input "REMEMBER TO"
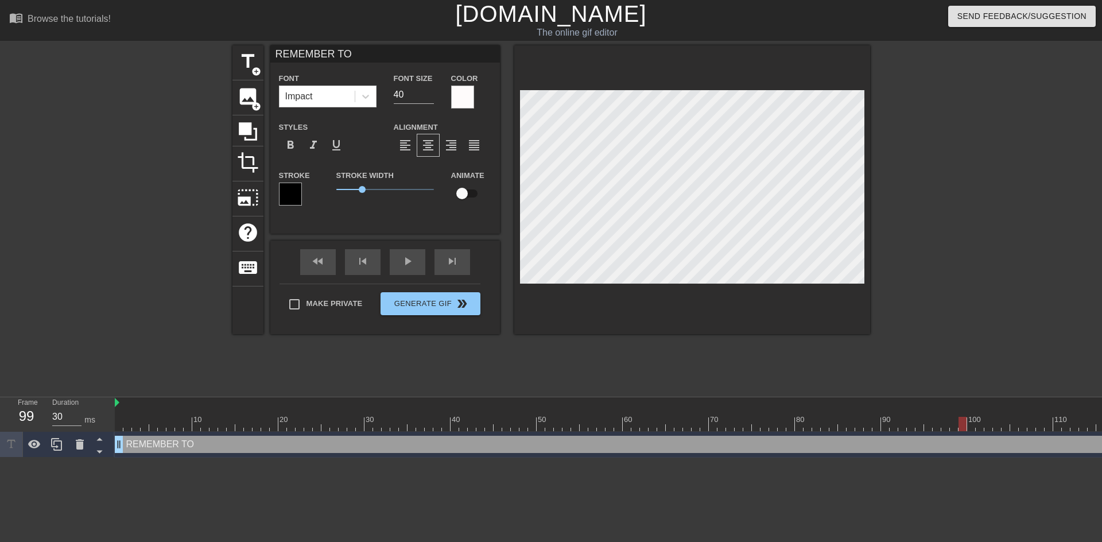
type textarea "REMEMBER TO"
type input "REMEMBER TO S"
type textarea "REMEMBER TO S"
type input "REMEMBER TO ST"
type textarea "REMEMBER TO ST"
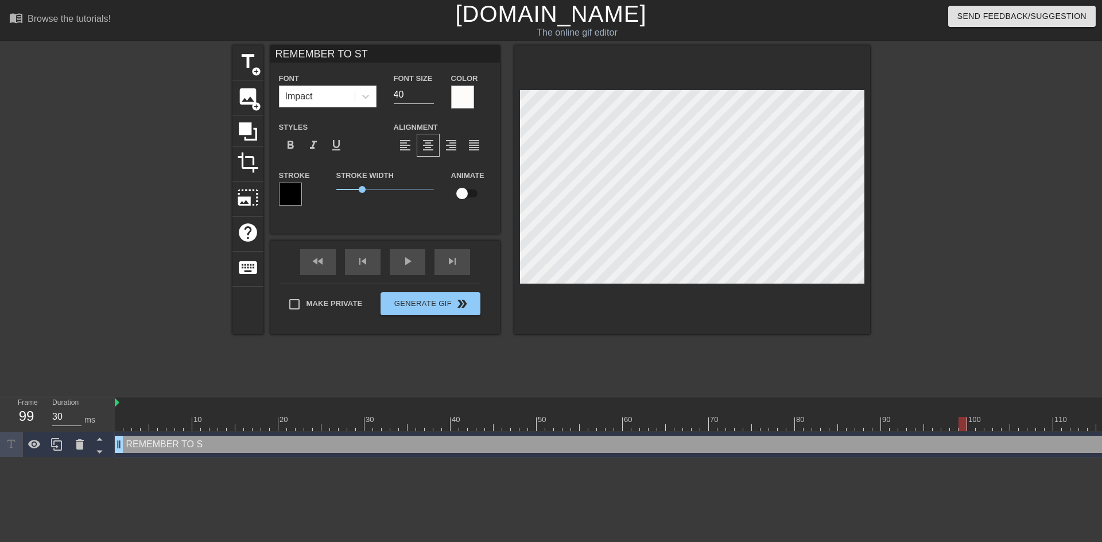
type input "REMEMBER TO STA"
type textarea "REMEMBER TO STA"
type input "REMEMBER TO STAY"
type textarea "REMEMBER TO STAY"
type input "REMEMBER TO STAY"
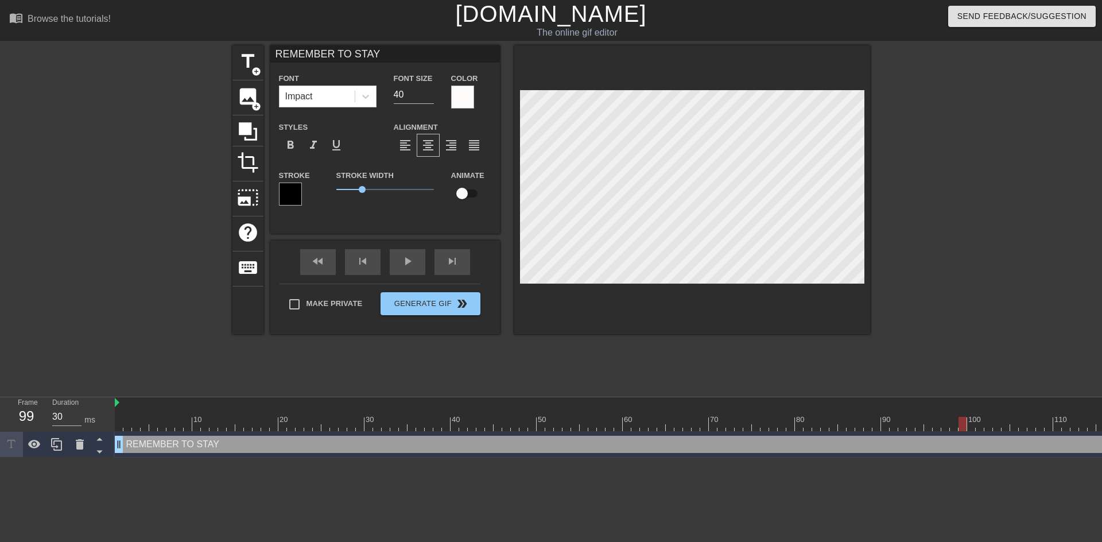
type textarea "REMEMBER TO STAY"
type input "REMEMBER TO STAY H"
type textarea "REMEMBER TO STAY H"
type input "REMEMBER TO STAY HY"
type textarea "REMEMBER TO STAY HY"
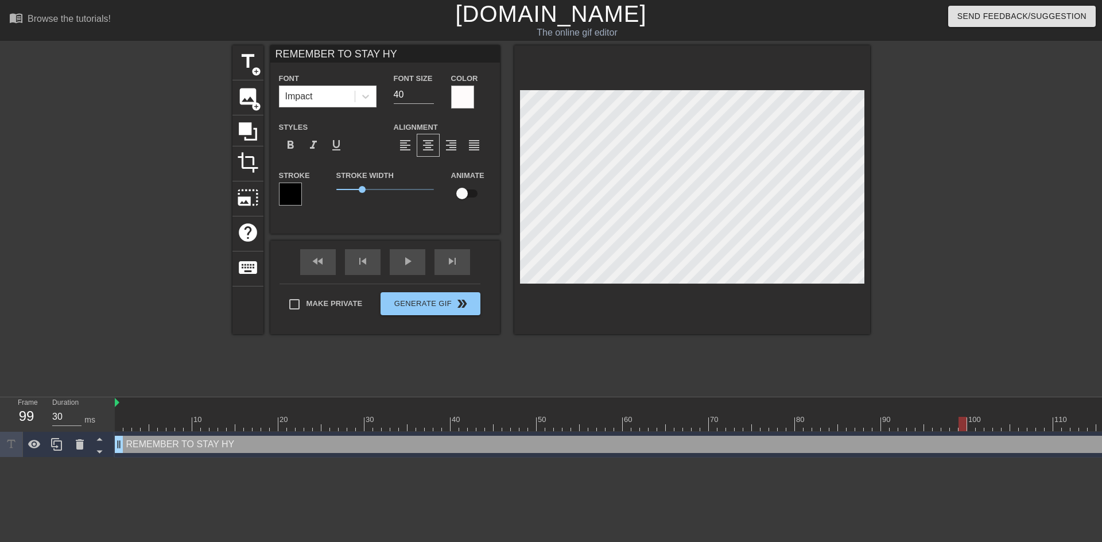
type input "REMEMBER TO STAY HYD"
type textarea "REMEMBER TO STAY HYD"
type input "REMEMBER TO STAY HYDR"
type textarea "REMEMBER TO STAY HYDR"
type input "REMEMBER TO STAY HYDRA"
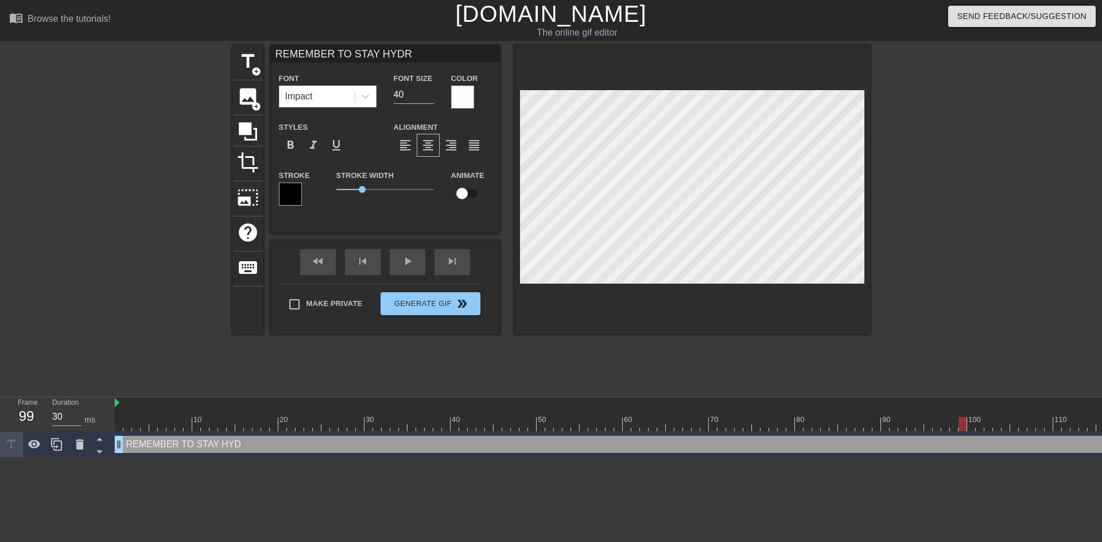
type textarea "REMEMBER TO STAY HYDRA"
type input "REMEMBER TO STAY HYDRAT"
type textarea "REMEMBER TO STAY HYDRAT"
type input "REMEMBER TO STAY HYDRATE"
type textarea "REMEMBER TO STAY HYDRATE"
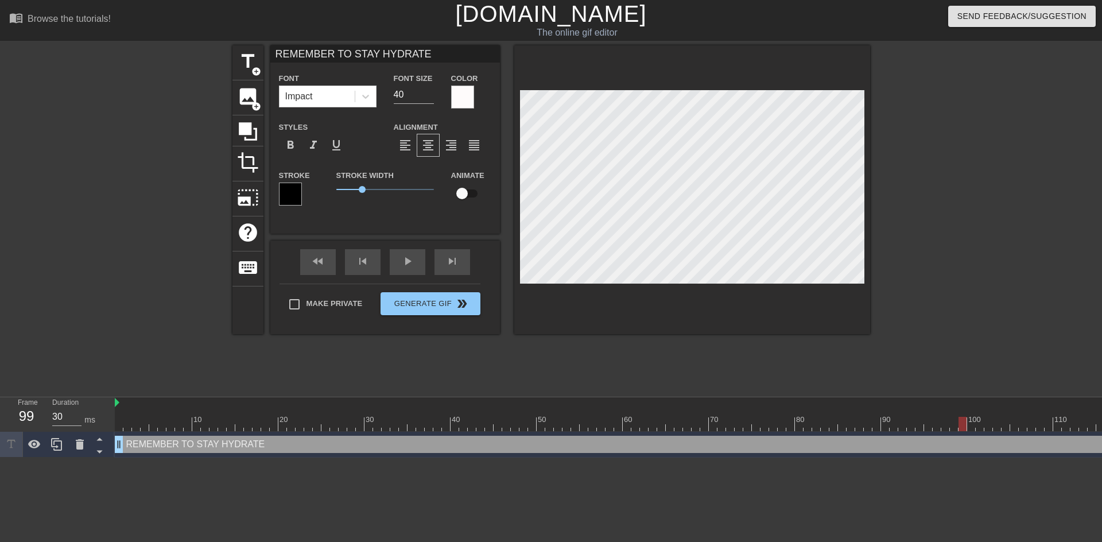
type input "REMEMBER TO STAY HYDRATED"
type textarea "REMEMBER TO STAY HYDRATED"
type input "REMEMBER TO STAY HYDRATED"
type textarea "REMEMBER TO STAY HYDRATED"
type input "REMEMBER TO STAY HYDRATED <"
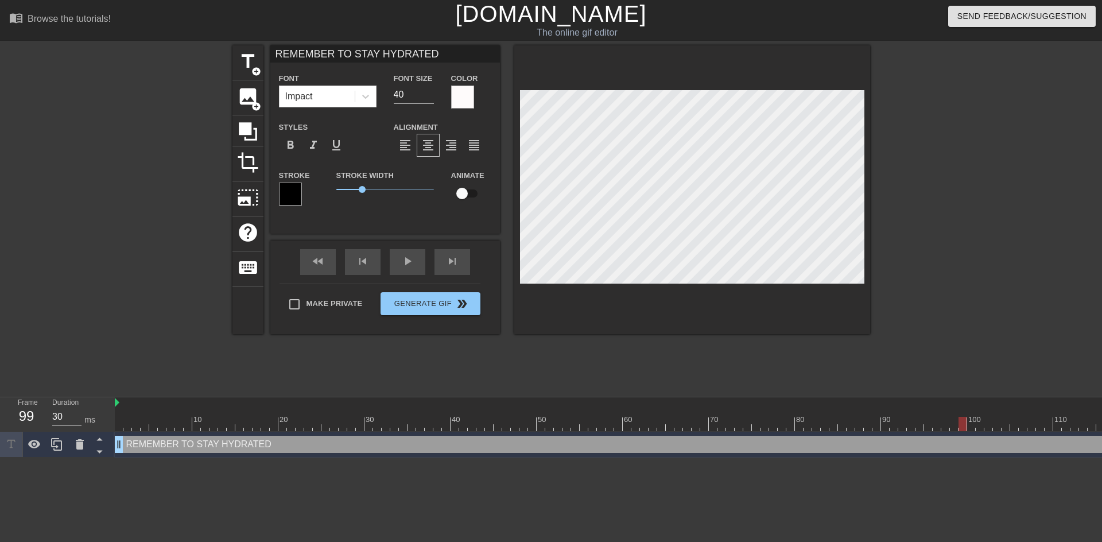
type textarea "REMEMBER TO STAY HYDRATED <"
type input "REMEMBER TO STAY HYDRATED <3"
type textarea "REMEMBER TO STAY HYDRATED <3"
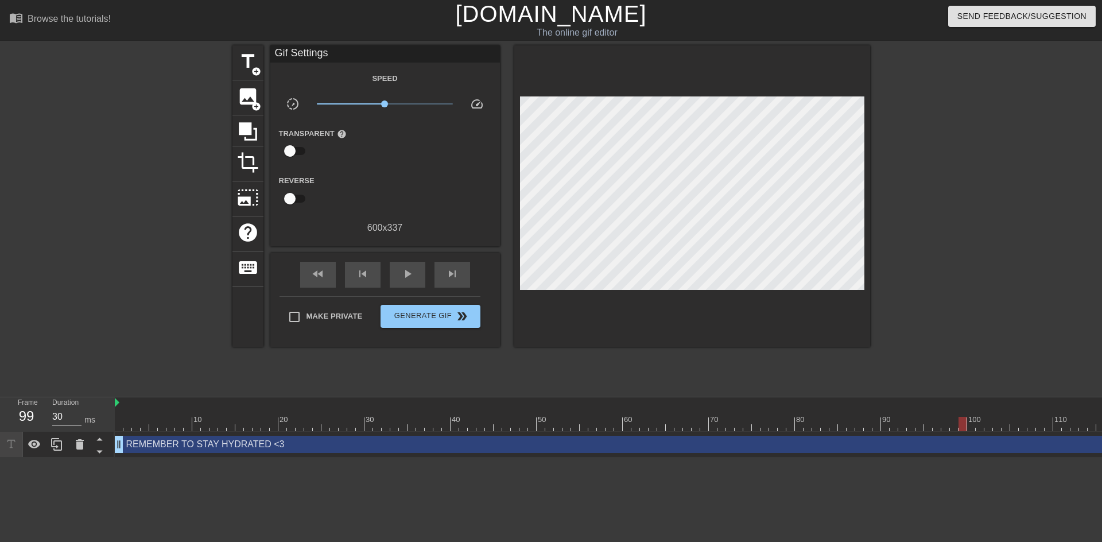
click at [975, 129] on div at bounding box center [970, 217] width 172 height 344
type input "30"
click at [457, 321] on span "double_arrow" at bounding box center [462, 316] width 14 height 14
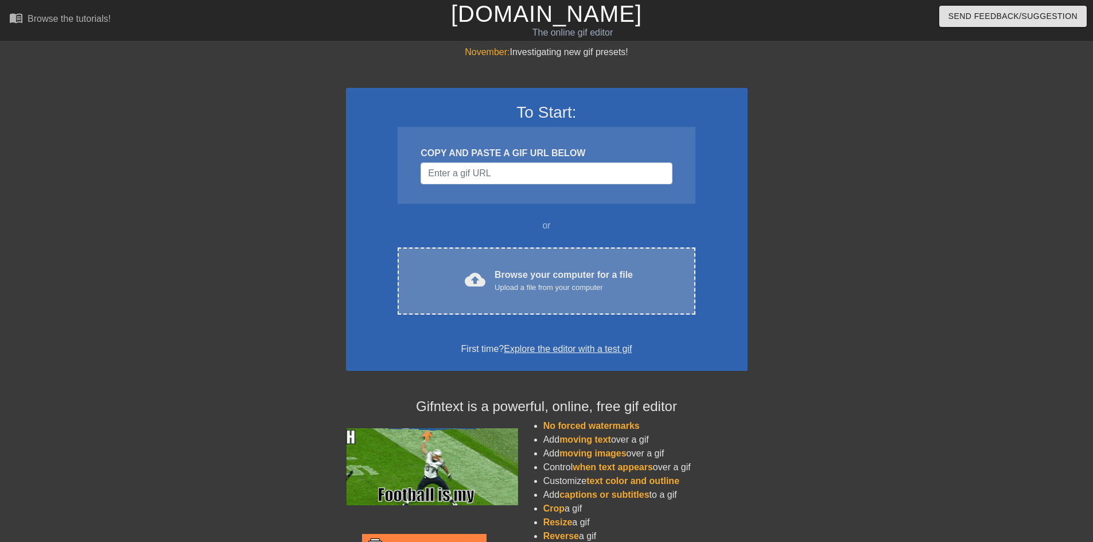
click at [586, 274] on div "Browse your computer for a file Upload a file from your computer" at bounding box center [564, 280] width 138 height 25
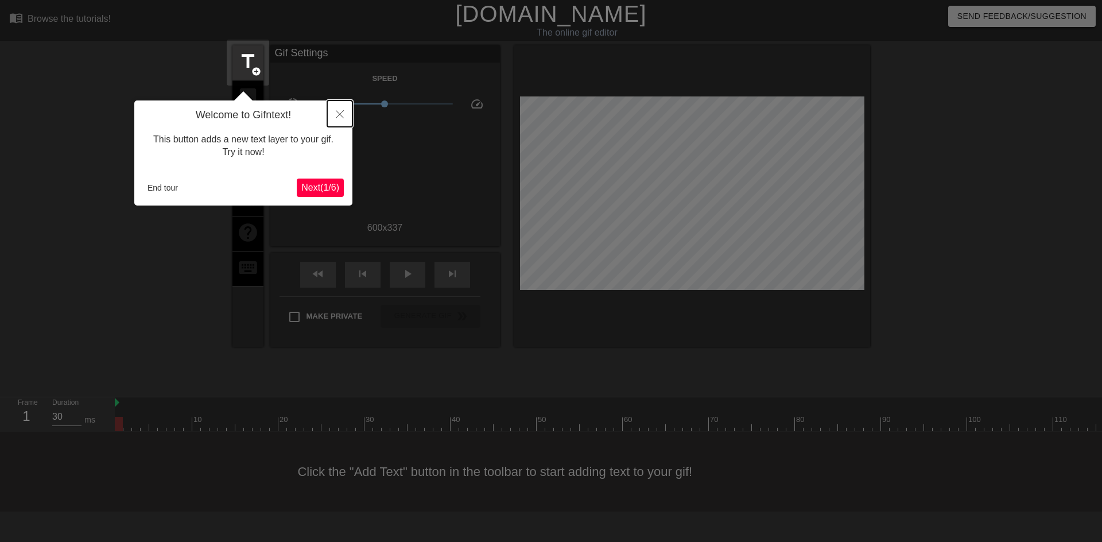
click at [338, 116] on icon "Close" at bounding box center [340, 114] width 8 height 8
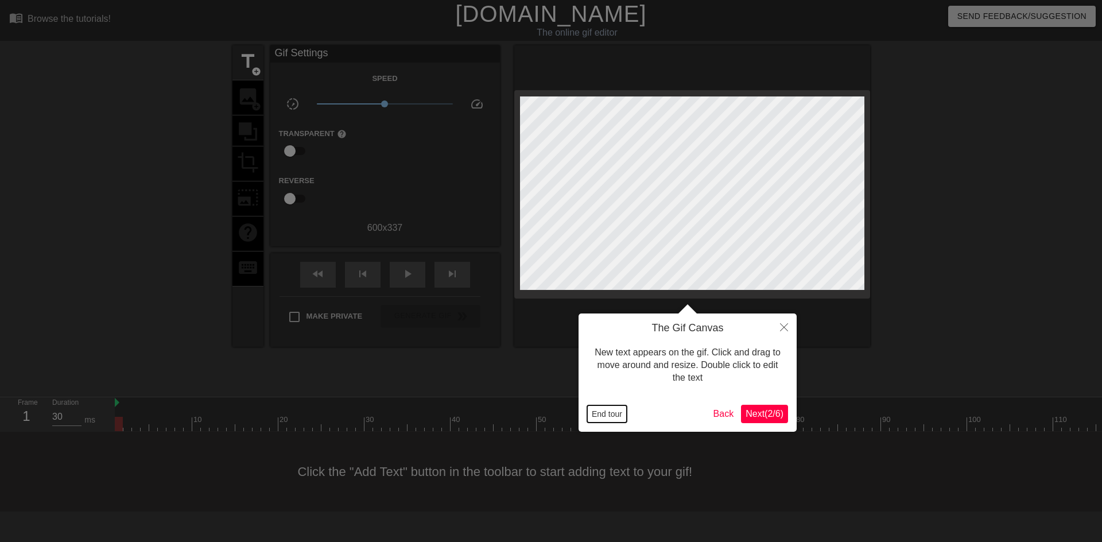
click at [590, 413] on button "End tour" at bounding box center [607, 413] width 40 height 17
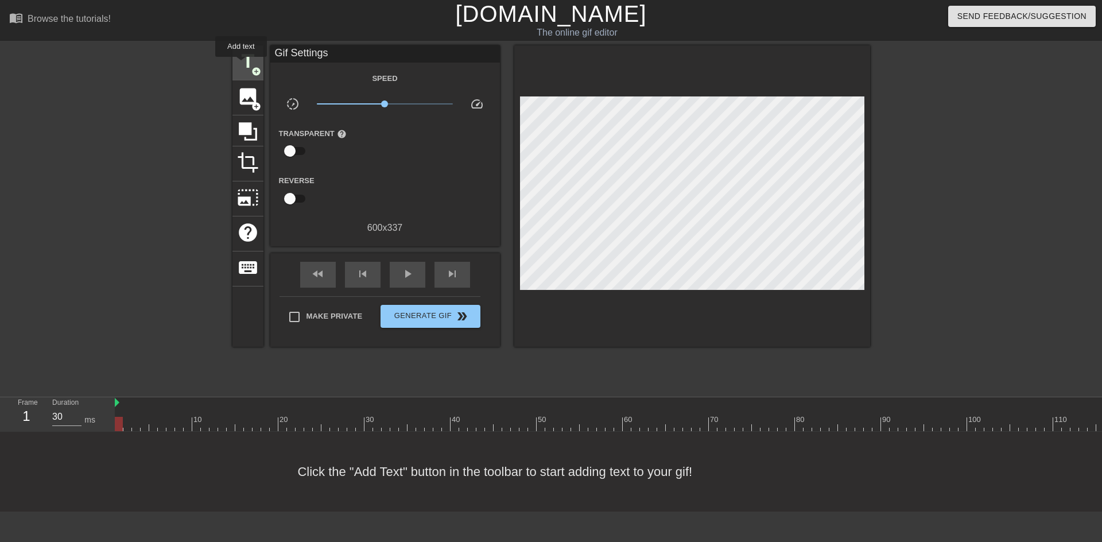
click at [241, 65] on span "title" at bounding box center [248, 61] width 22 height 22
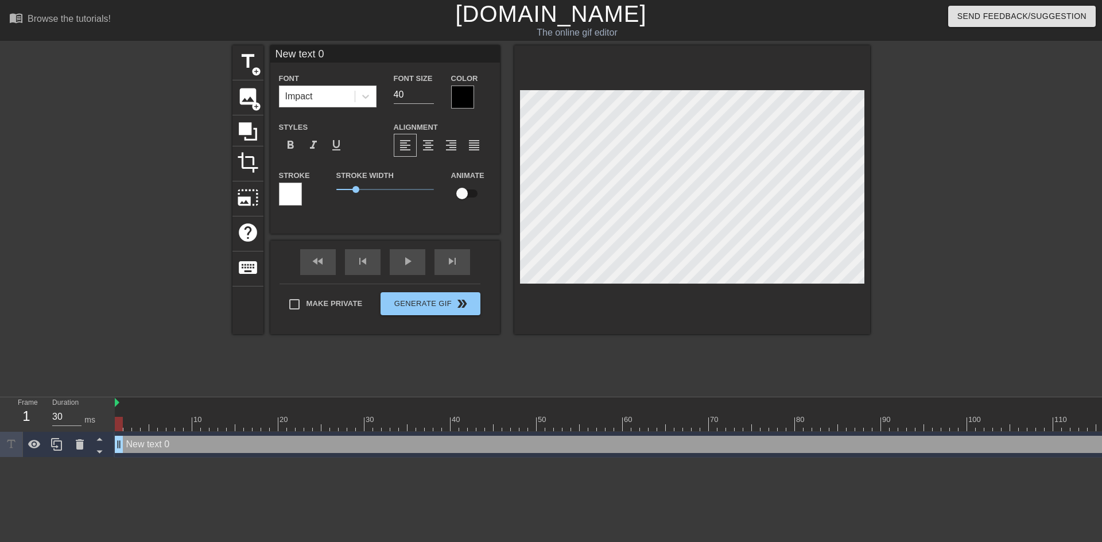
scroll to position [2, 3]
type input "R"
type textarea "R"
type input "RE"
type textarea "RE"
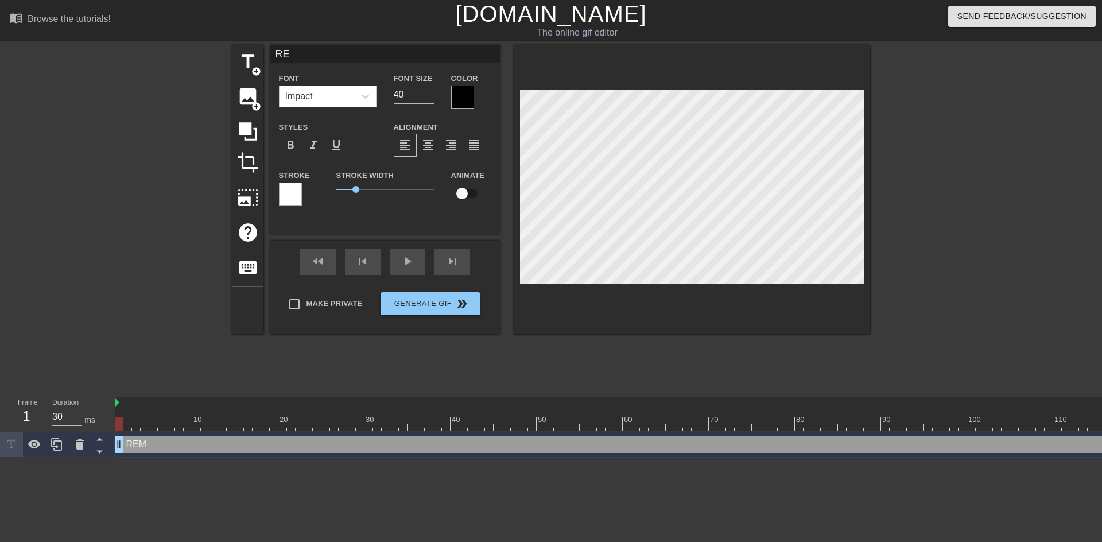
type input "REM"
type textarea "REM"
type input "REME"
type textarea "REME"
type input "REMEM"
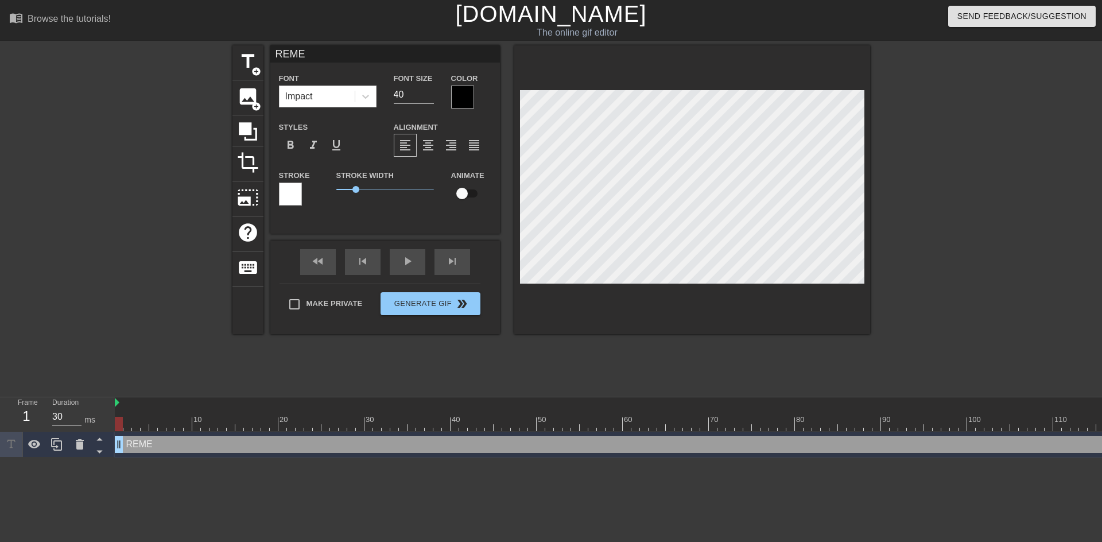
type textarea "REMEM"
type input "REMEMB"
type textarea "REMEMB"
type input "REMEMBE"
type textarea "REMEMBE"
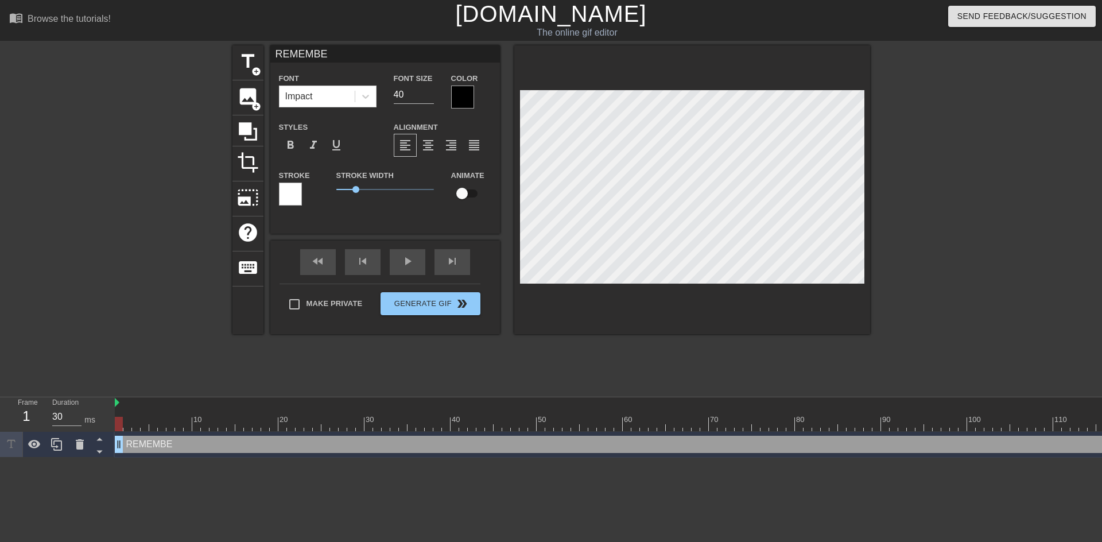
type input "REMEMBER"
type textarea "REMEMBER"
type input "REMEMBER T"
type textarea "REMEMBER T"
type input "REMEMBER TO"
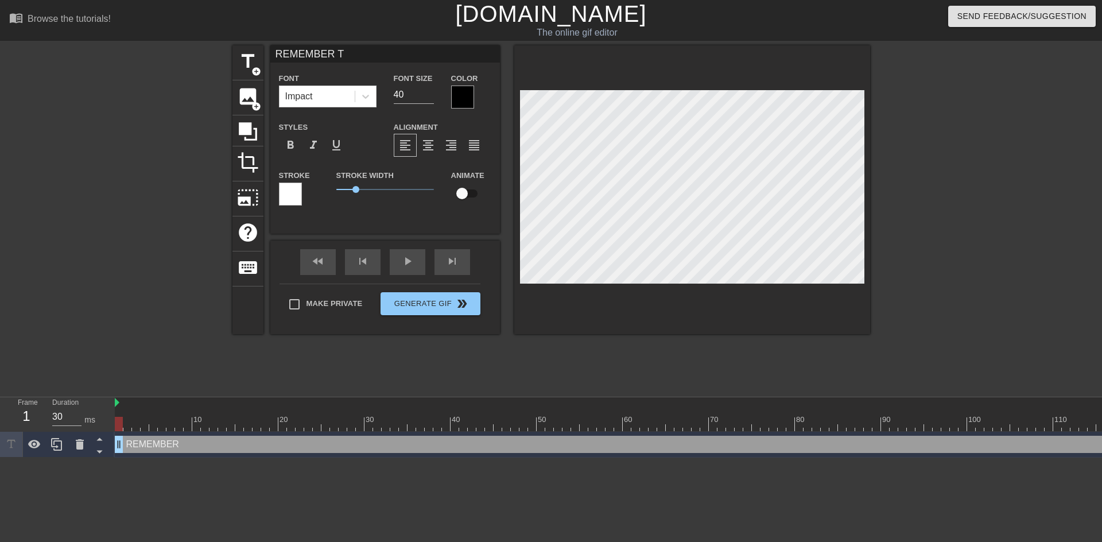
type textarea "REMEMBER TO"
type input "REMEMBER TO"
type textarea "REMEMBER TO"
type input "REMEMBER TO S"
type textarea "REMEMBER TO S"
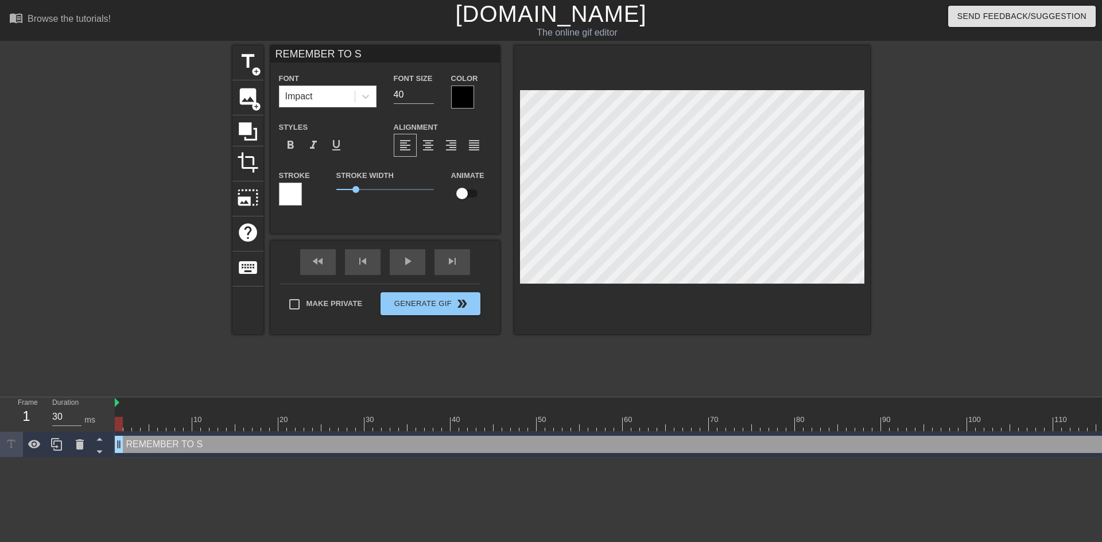
type input "REMEMBER TO ST"
type textarea "REMEMBER TO STA"
type input "REMEMBER TO STAY"
type textarea "REMEMBER TO STAY"
type input "REMEMBER TO STAY"
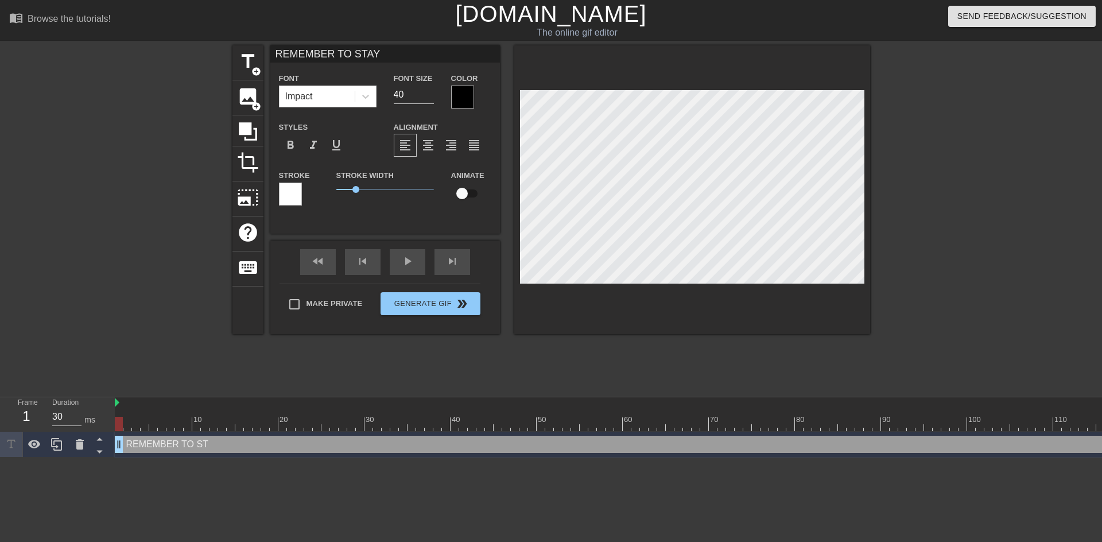
type textarea "REMEMBER TO STAY"
type input "REMEMBER TO STAY H"
type textarea "REMEMBER TO STAY H"
type input "REMEMBER TO STAY HY"
type textarea "REMEMBER TO STAY HY"
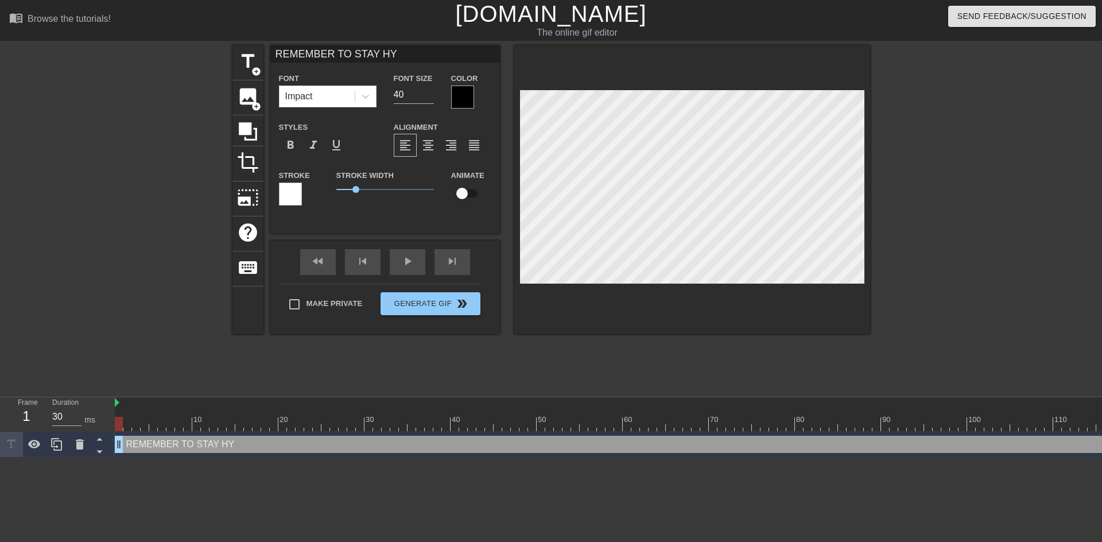
type input "REMEMBER TO STAY HYD"
type textarea "REMEMBER TO STAY HYD"
type input "REMEMBER TO STAY HYDR"
type textarea "REMEMBER TO STAY HYDR"
type input "REMEMBER TO STAY HYDRA"
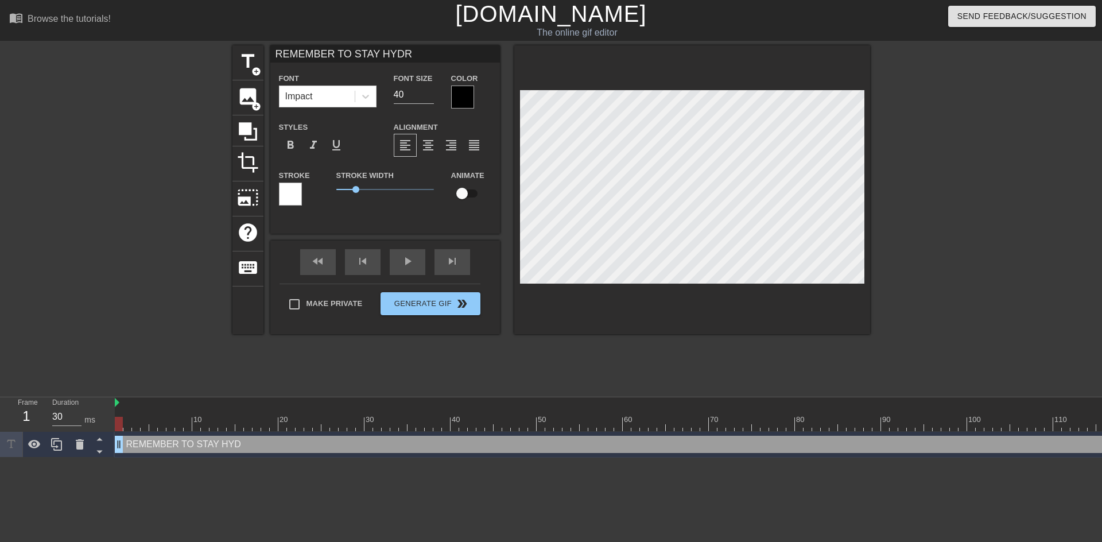
type textarea "REMEMBER TO STAY HYDRA"
type input "REMEMBER TO STAY HYDRAT"
type textarea "REMEMBER TO STAY HYDRAT"
type input "REMEMBER TO STAY HYDRATE"
type textarea "REMEMBER TO STAY HYDRATE"
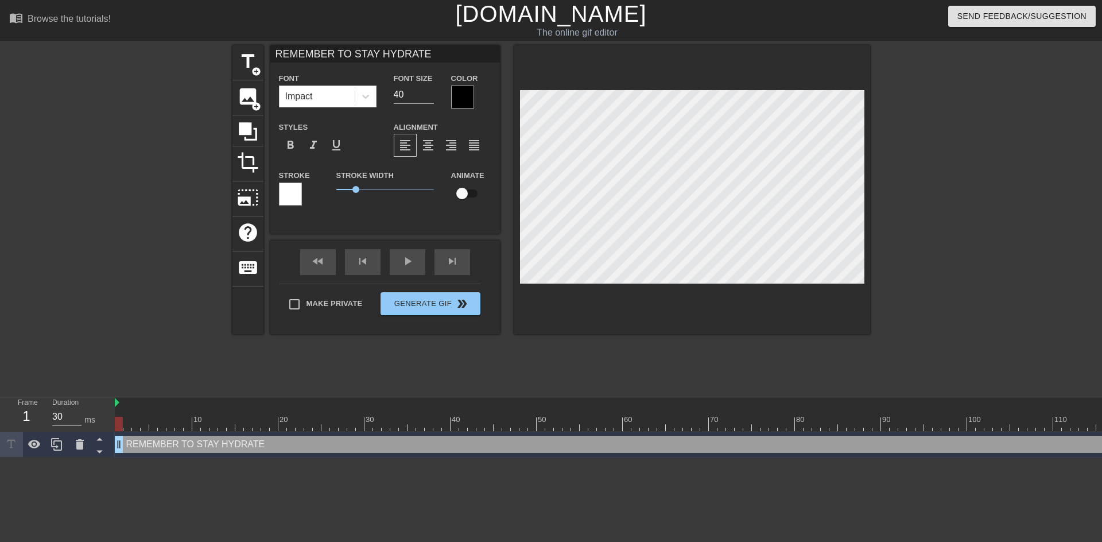
type input "REMEMBER TO STAY HYDRATED"
type textarea "REMEMBER TO STAY HYDRATED"
type input "REMEMBER TO STAY HYDRATED"
type textarea "REMEMBER TO STAY HYDRATED"
type input "REMEMBER TO STAY HYDRATED <"
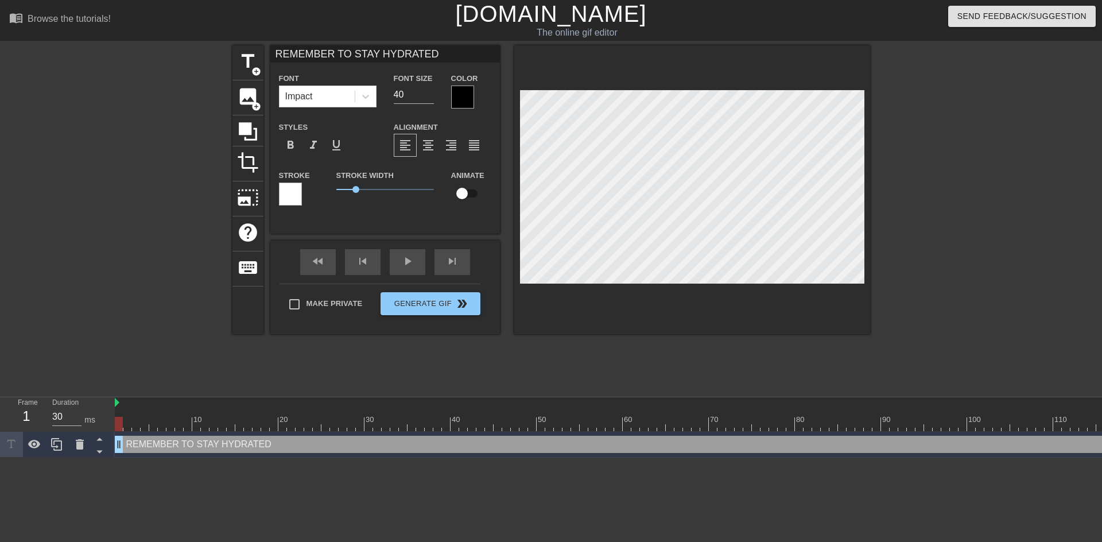
type textarea "REMEMBER TO STAY HYDRATED <"
type input "REMEMBER TO STAY HYDRATED <3"
type textarea "REMEMBER TO STAY HYDRATED <3"
click at [471, 96] on div at bounding box center [462, 96] width 23 height 23
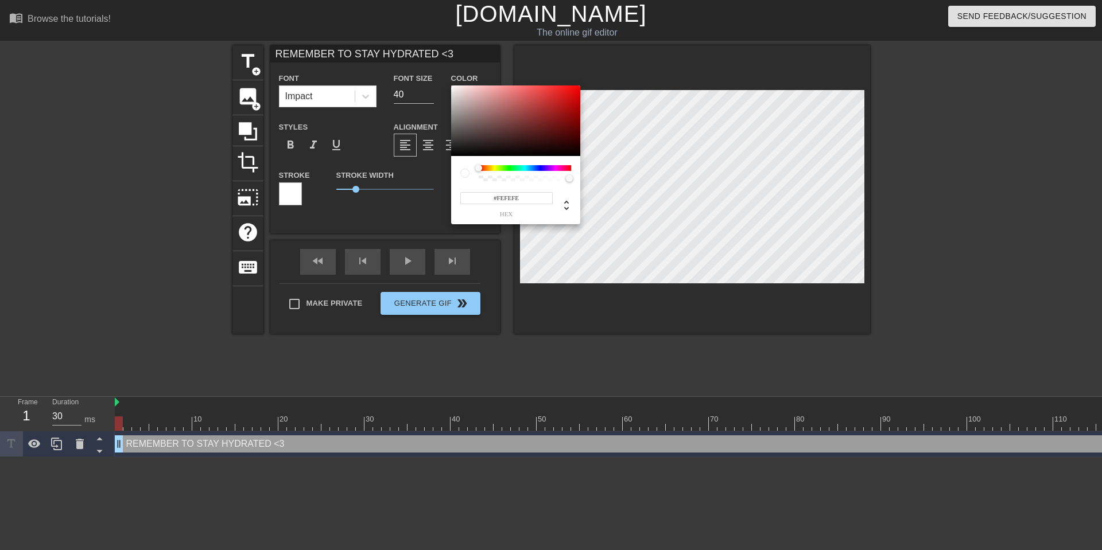
type input "#FFFFFF"
drag, startPoint x: 465, startPoint y: 99, endPoint x: 446, endPoint y: 82, distance: 25.6
click at [446, 82] on div "#FFFFFF hex" at bounding box center [551, 275] width 1102 height 550
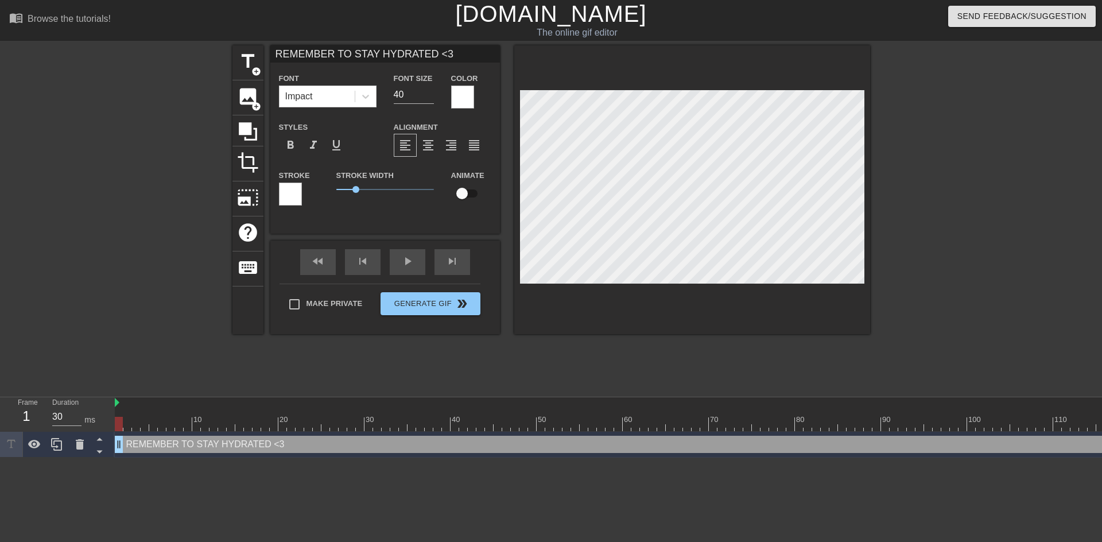
click at [292, 192] on div at bounding box center [290, 193] width 23 height 23
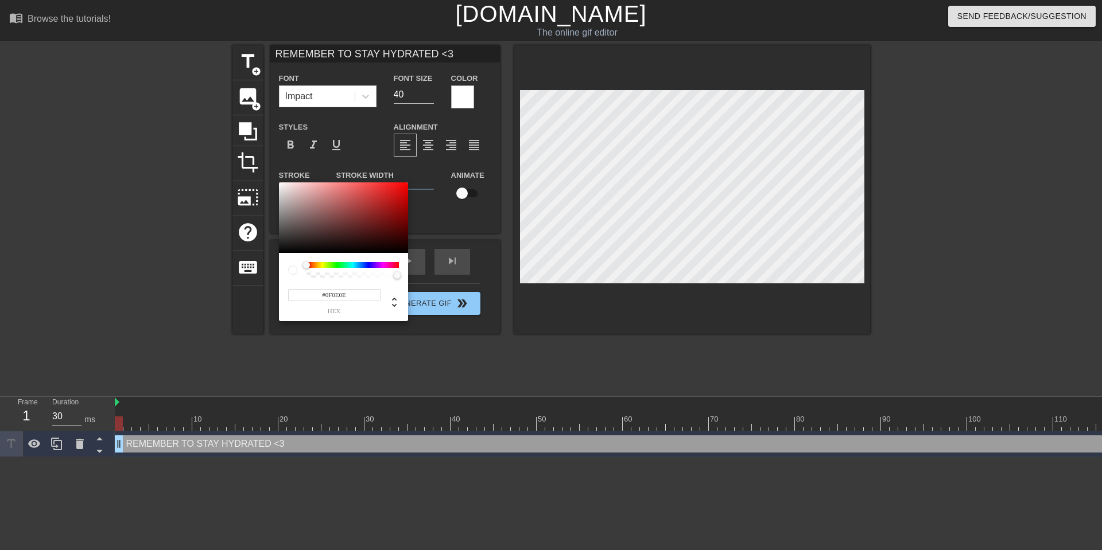
type input "#000000"
drag, startPoint x: 287, startPoint y: 247, endPoint x: 275, endPoint y: 279, distance: 34.5
click at [275, 279] on div "#000000 hex" at bounding box center [551, 275] width 1102 height 550
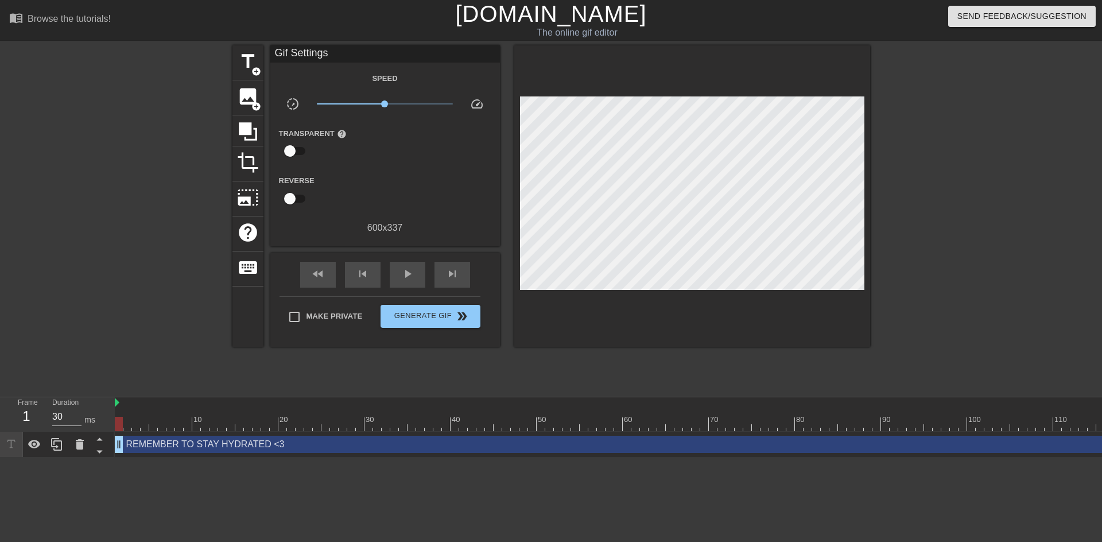
click at [348, 301] on div "Make Private Generate Gif double_arrow" at bounding box center [379, 318] width 201 height 45
click at [337, 311] on span "Make Private" at bounding box center [334, 315] width 56 height 11
click at [306, 311] on input "Make Private" at bounding box center [294, 317] width 24 height 24
checkbox input "true"
click at [415, 302] on div "Make Private Generate Gif double_arrow" at bounding box center [379, 318] width 201 height 45
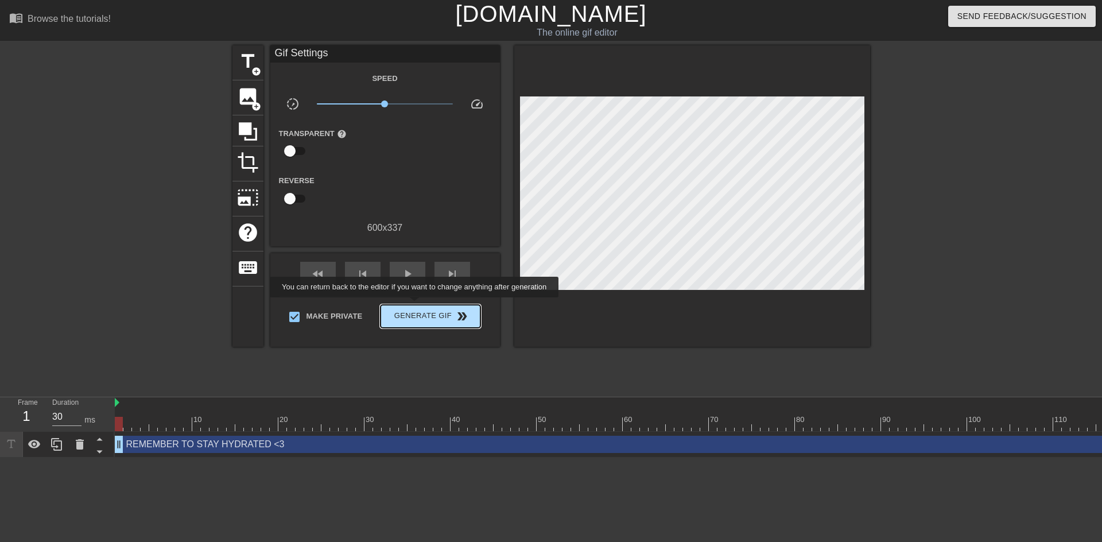
click at [415, 305] on button "Generate Gif double_arrow" at bounding box center [429, 316] width 99 height 23
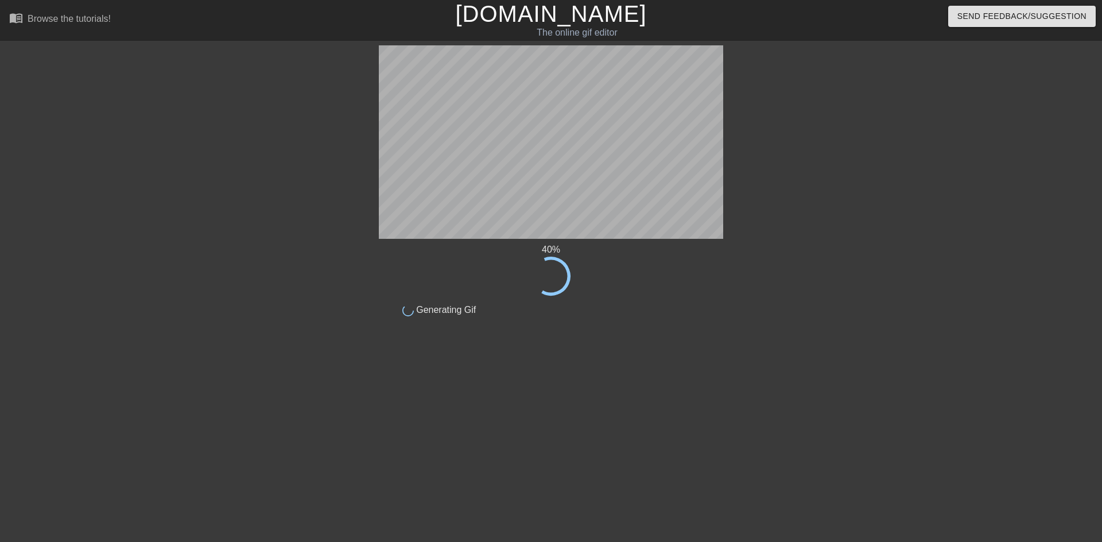
click at [825, 177] on div at bounding box center [823, 217] width 172 height 344
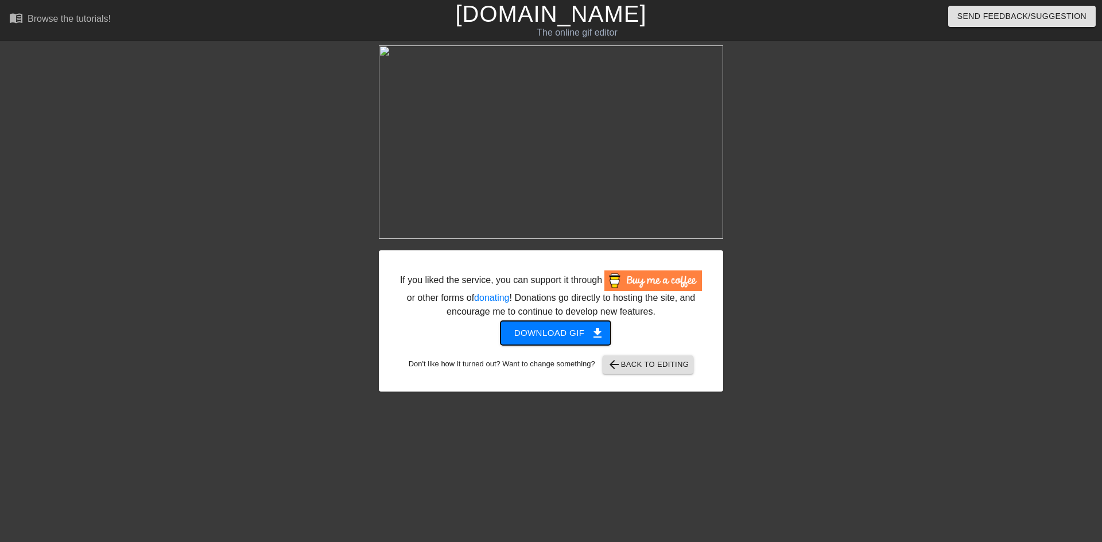
click at [547, 330] on span "Download gif get_app" at bounding box center [555, 332] width 83 height 15
